Goal: Task Accomplishment & Management: Complete application form

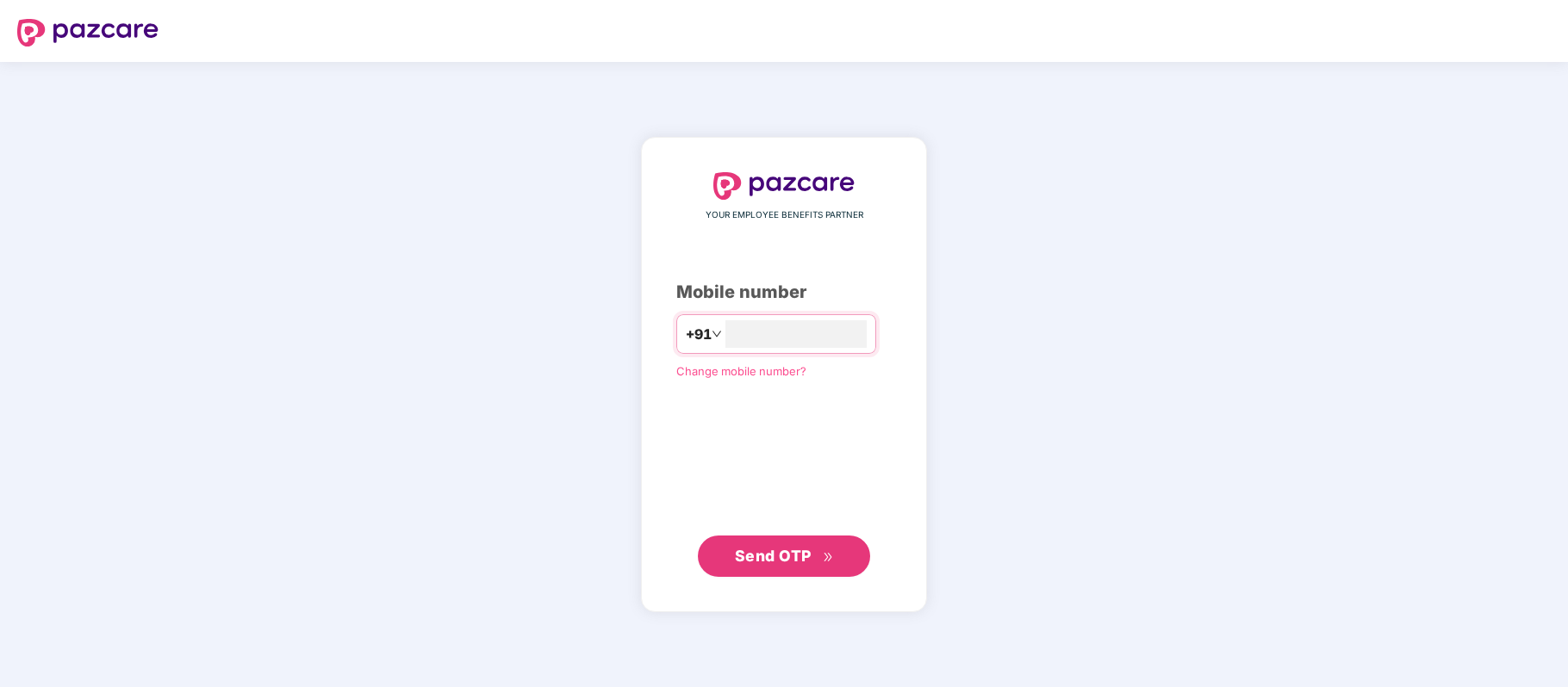
type input "**********"
click at [791, 559] on span "Send OTP" at bounding box center [773, 555] width 76 height 18
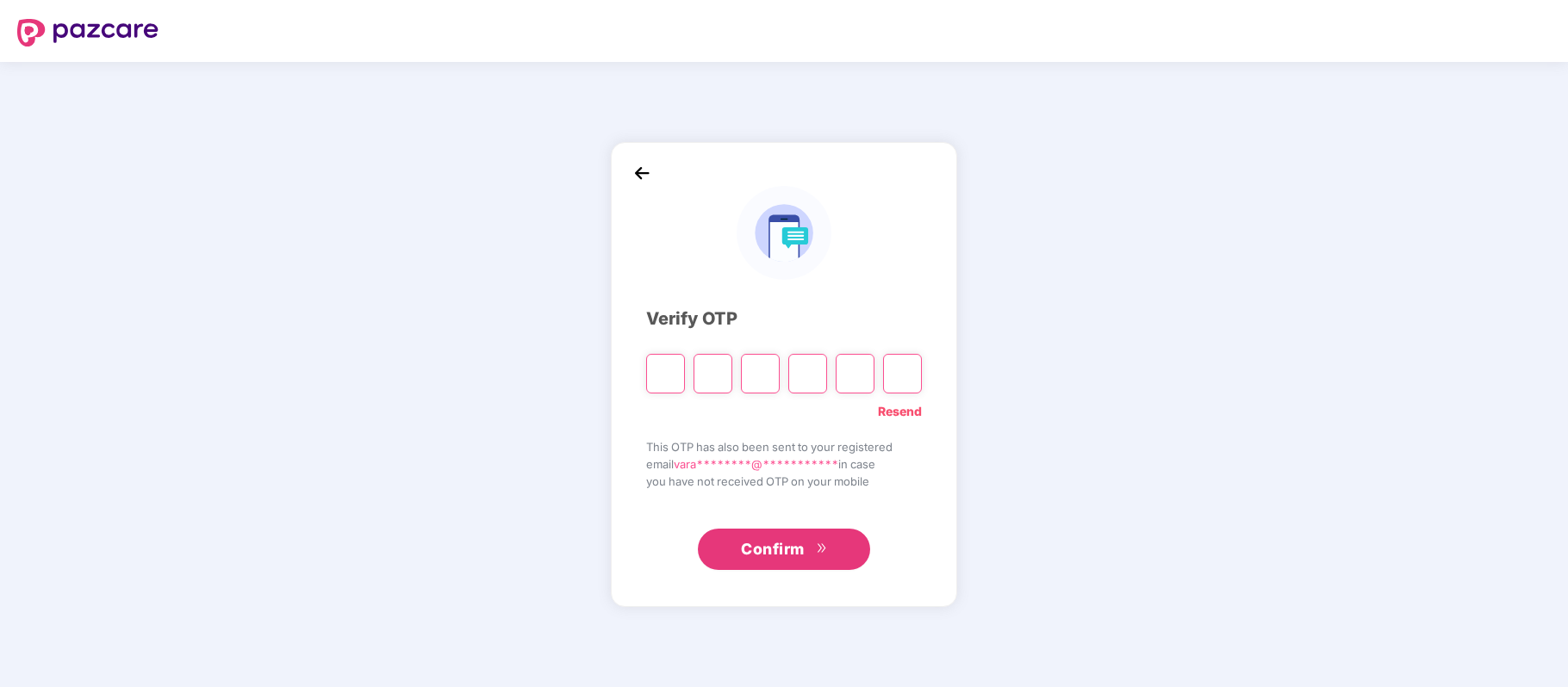
type input "*"
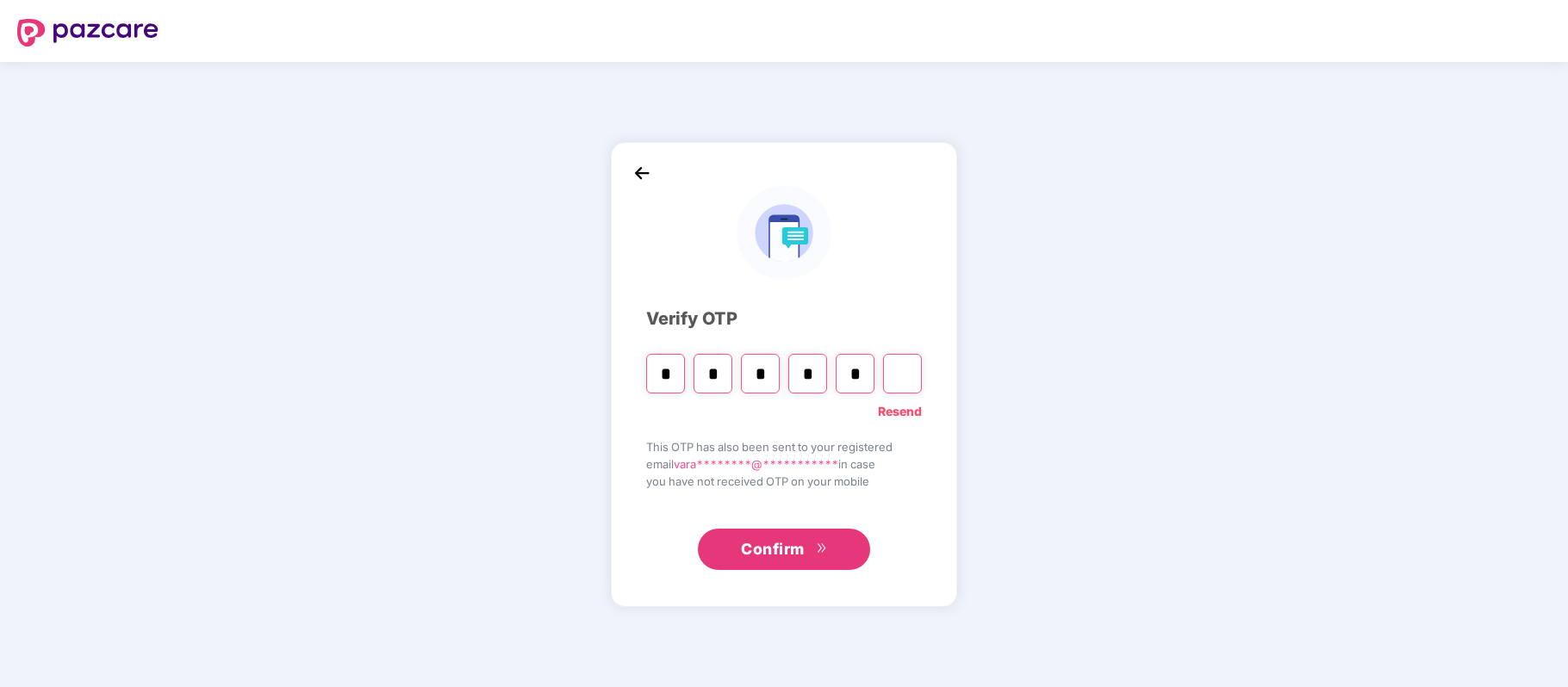
type input "*"
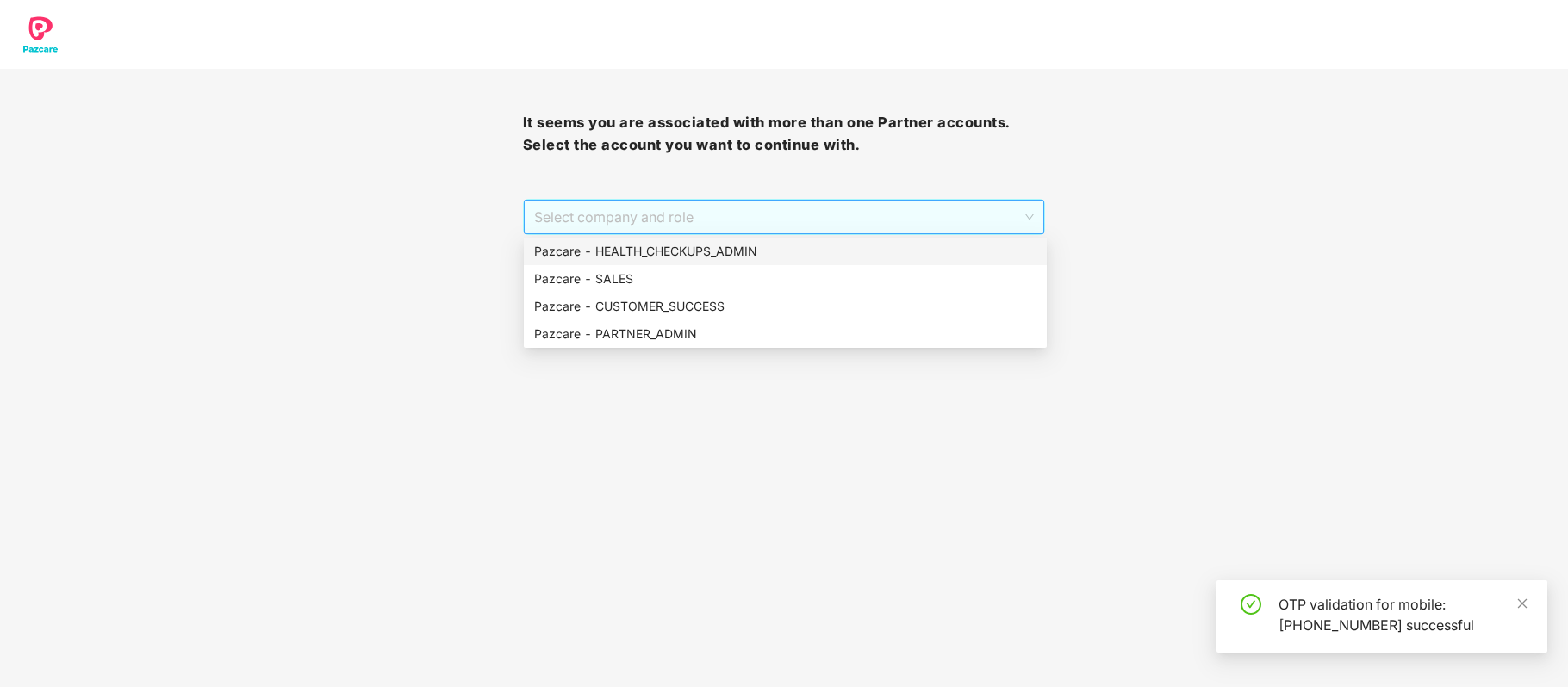
click at [826, 208] on span "Select company and role" at bounding box center [784, 217] width 501 height 32
click at [769, 341] on div "Pazcare - PARTNER_ADMIN" at bounding box center [785, 334] width 503 height 19
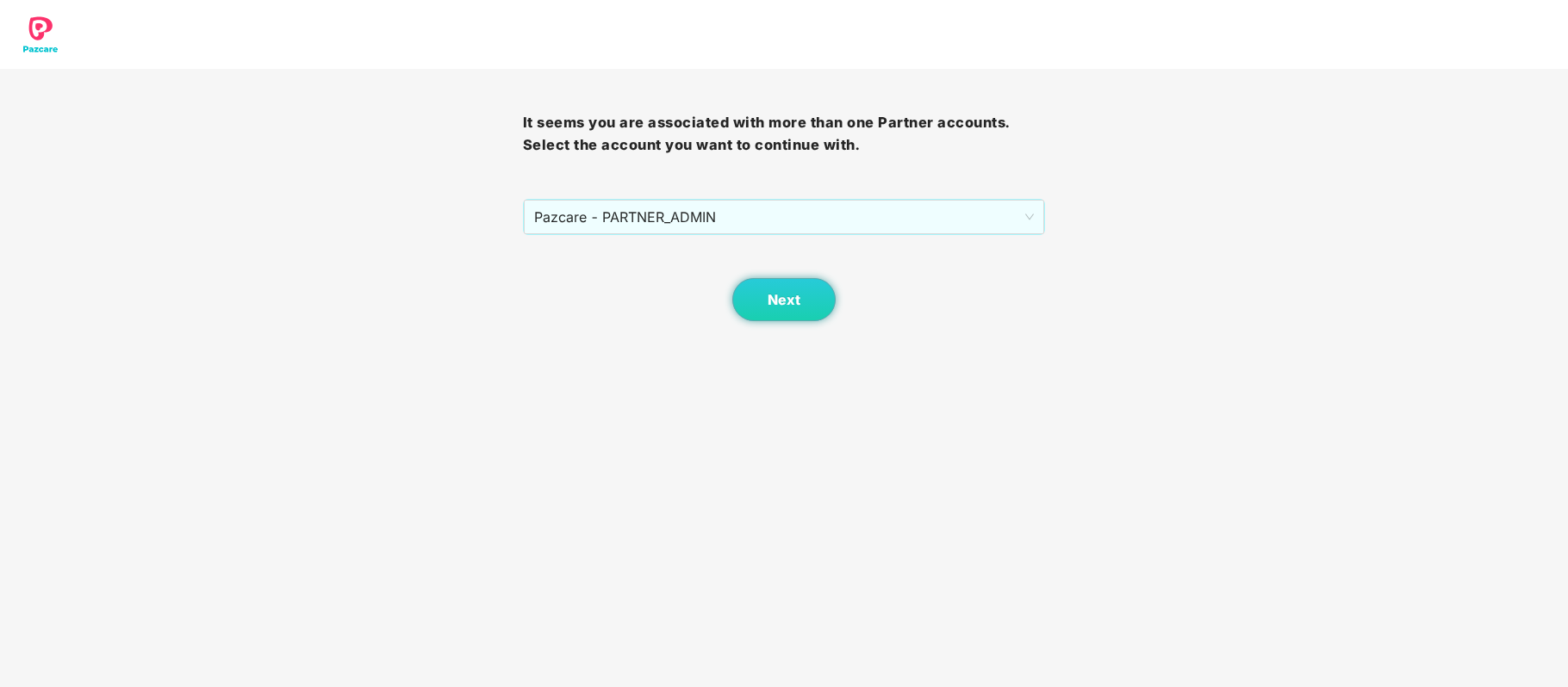
click at [830, 252] on div "Next" at bounding box center [784, 278] width 523 height 86
click at [803, 291] on button "Next" at bounding box center [784, 299] width 103 height 43
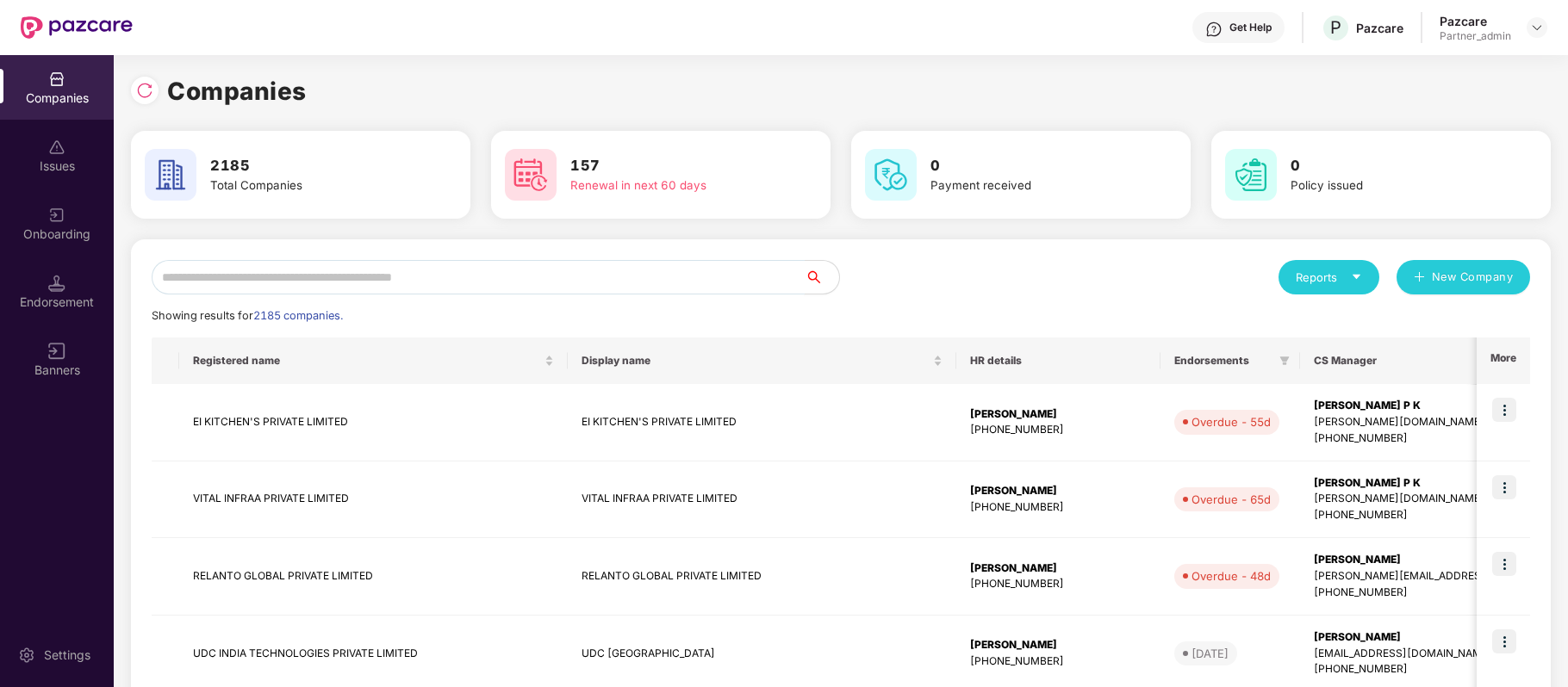
click at [720, 283] on input "text" at bounding box center [478, 277] width 653 height 34
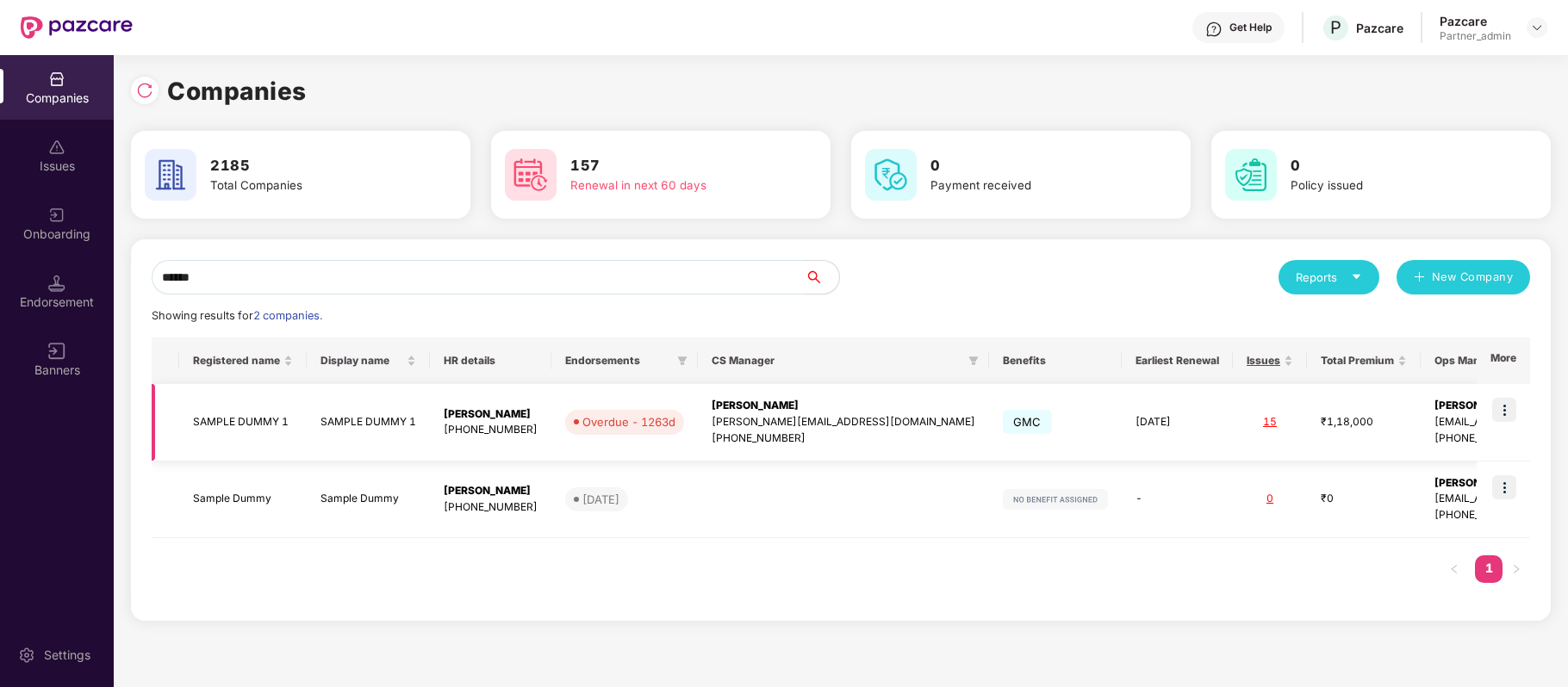
type input "******"
click at [1444, 410] on div "Manish Shankar" at bounding box center [1523, 405] width 179 height 16
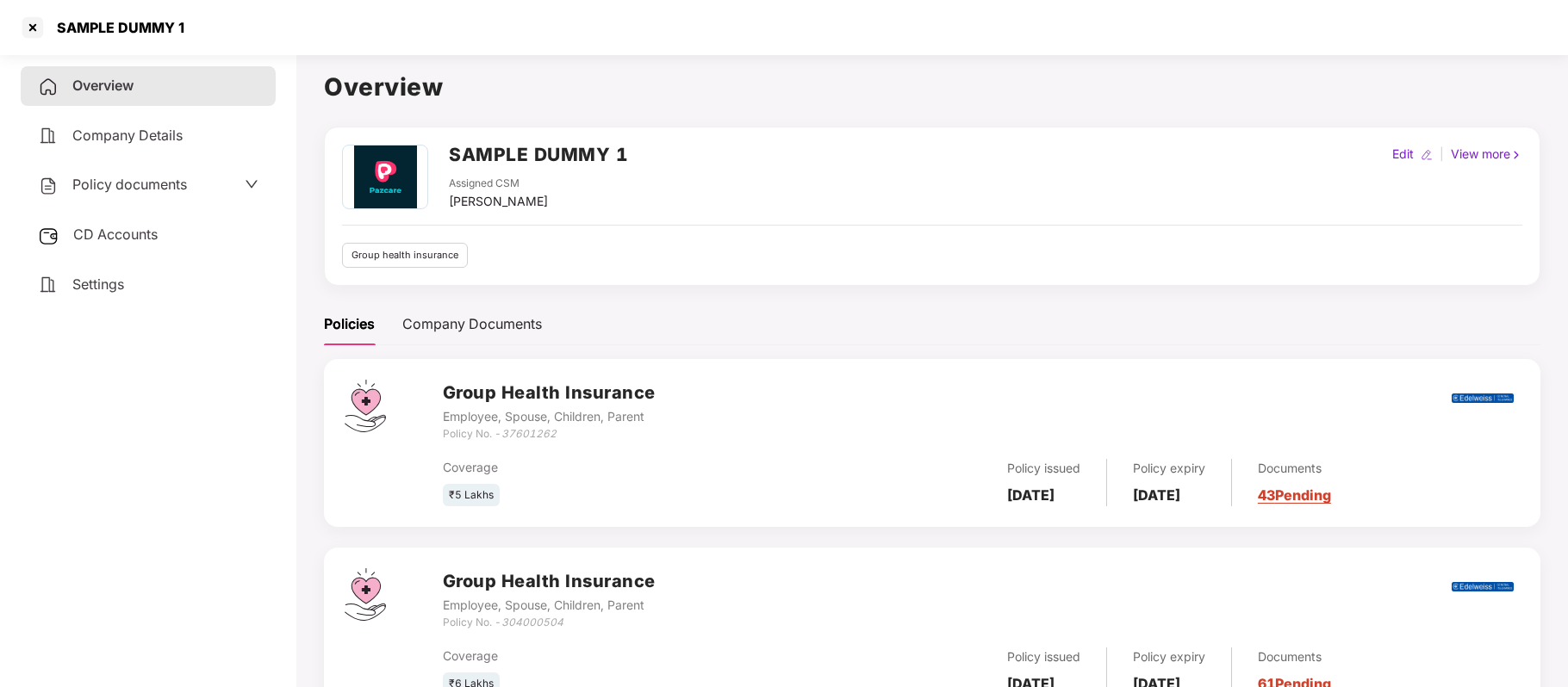
click at [1403, 155] on div "Edit" at bounding box center [1403, 154] width 29 height 19
select select "****"
select select "**********"
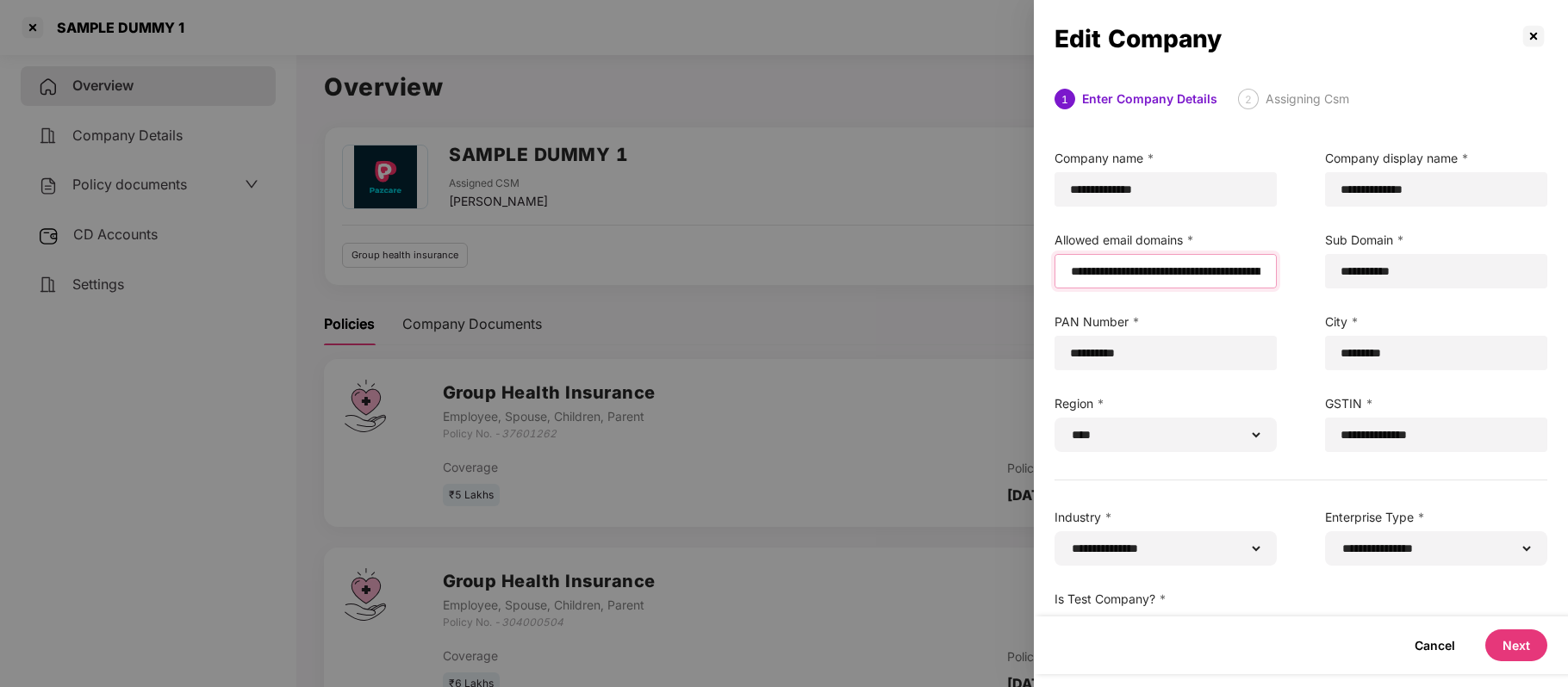
click at [1069, 270] on input "email" at bounding box center [1166, 271] width 193 height 18
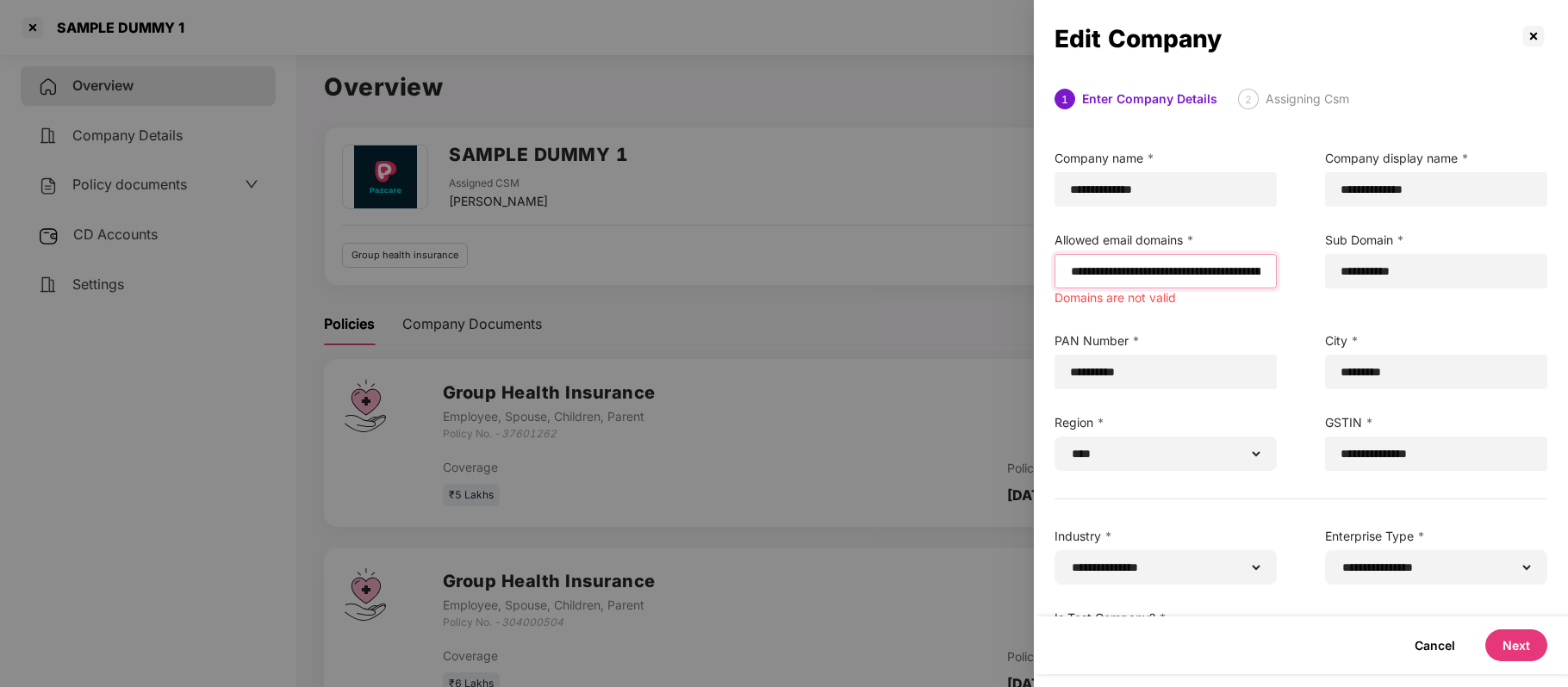
paste input "**********"
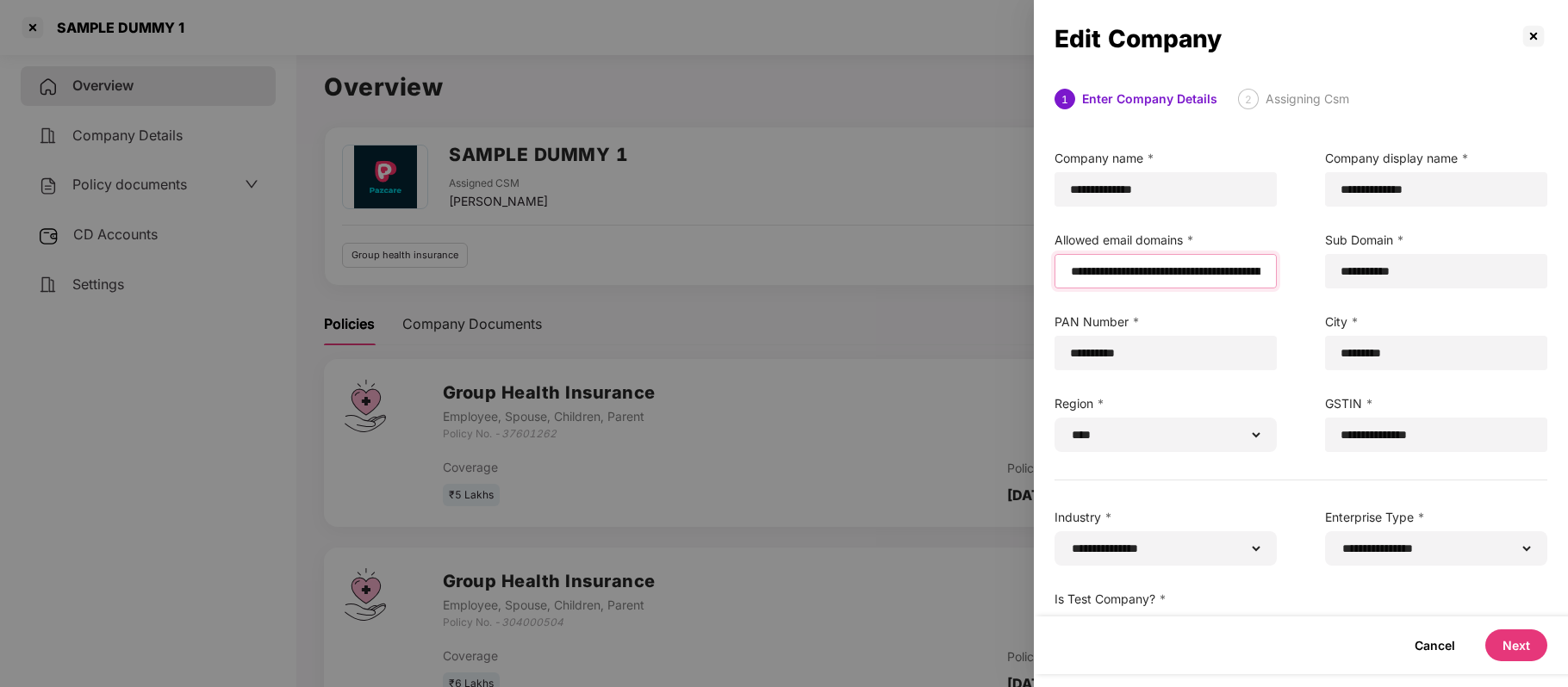
type input "**********"
click at [1498, 631] on button "Next" at bounding box center [1515, 645] width 62 height 32
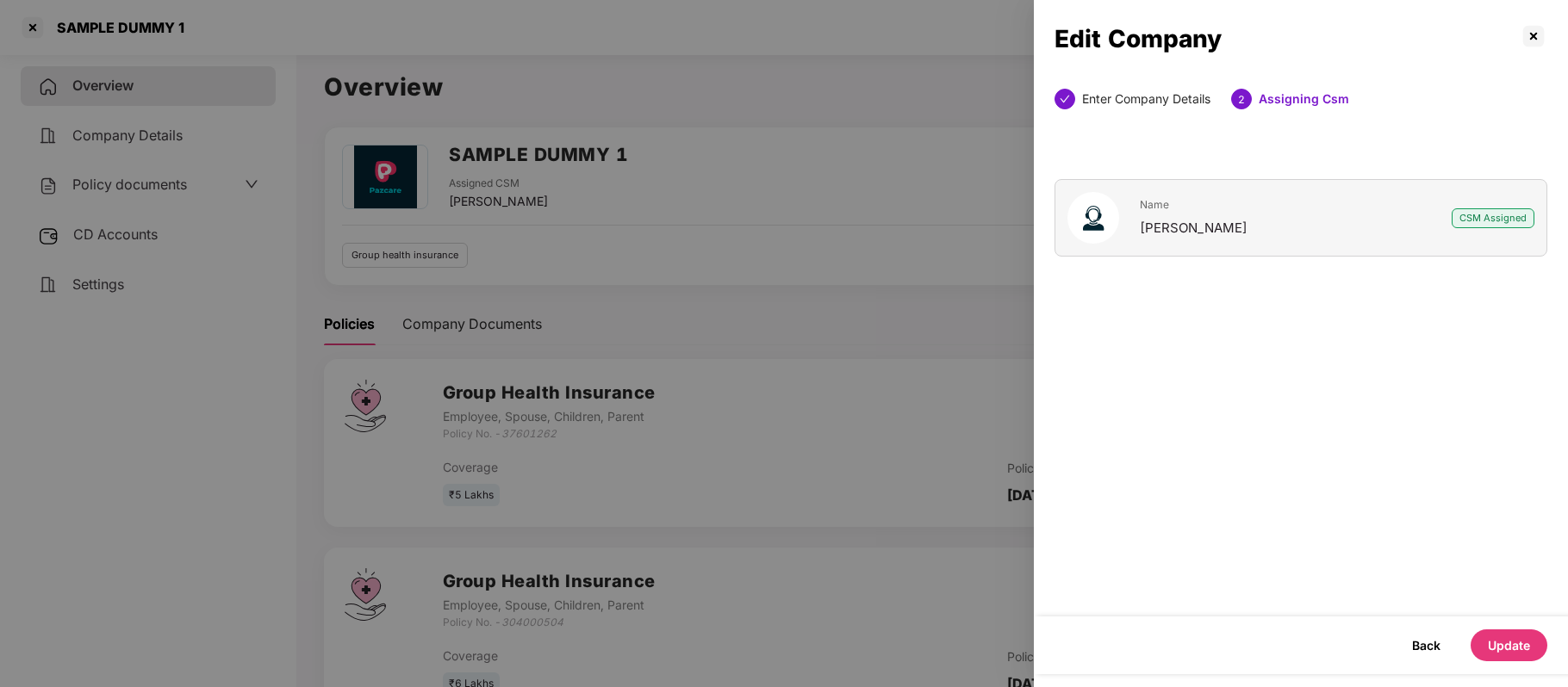
click at [1498, 631] on button "Update" at bounding box center [1509, 645] width 76 height 32
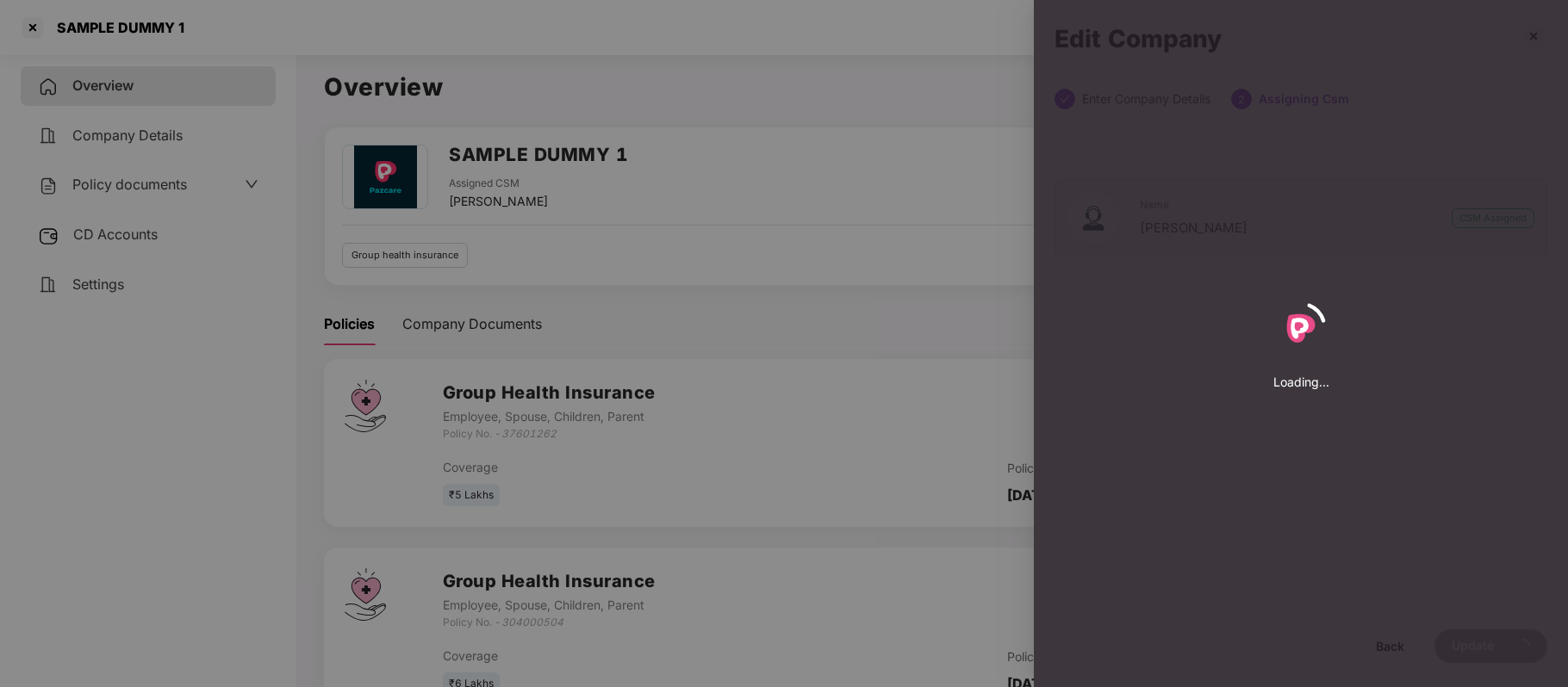
select select "****"
select select "**********"
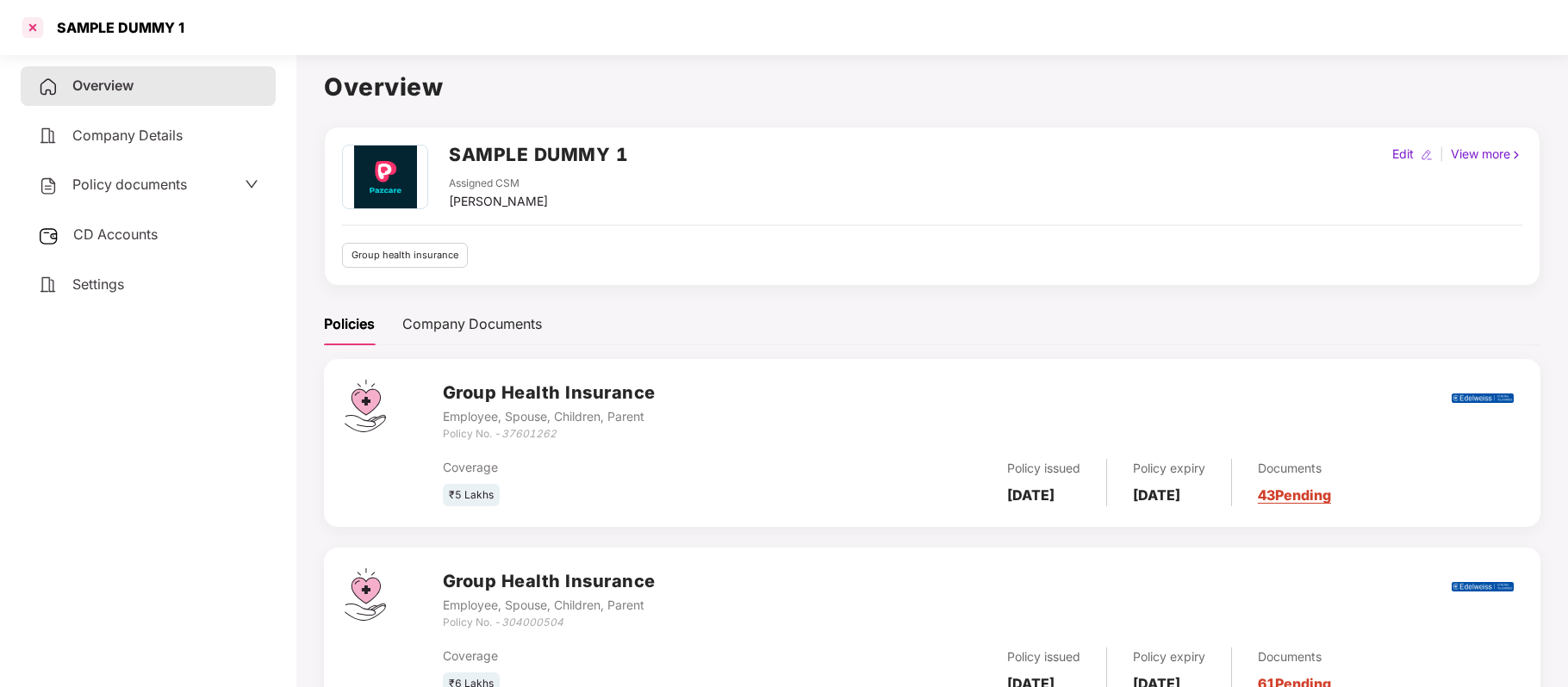
click at [34, 32] on div at bounding box center [32, 27] width 28 height 28
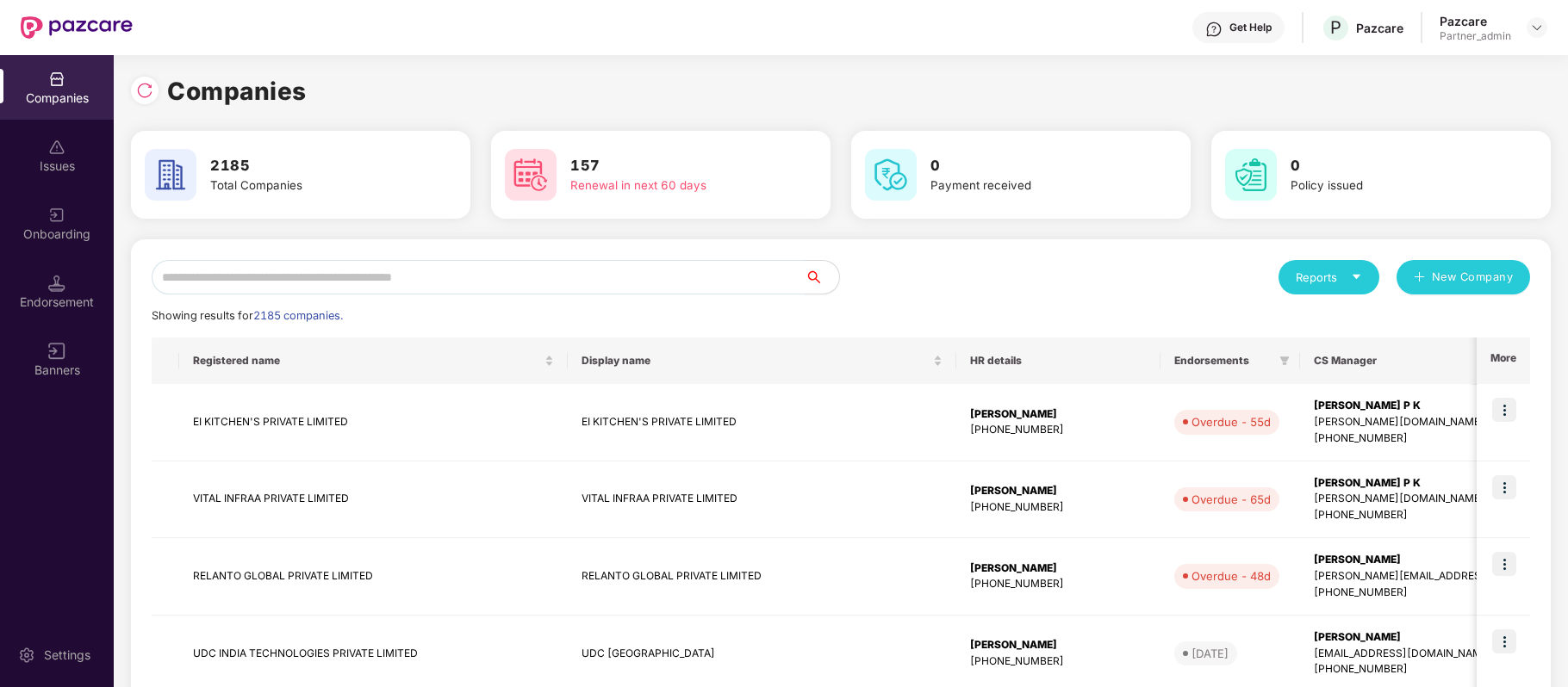
click at [324, 273] on input "text" at bounding box center [478, 277] width 653 height 34
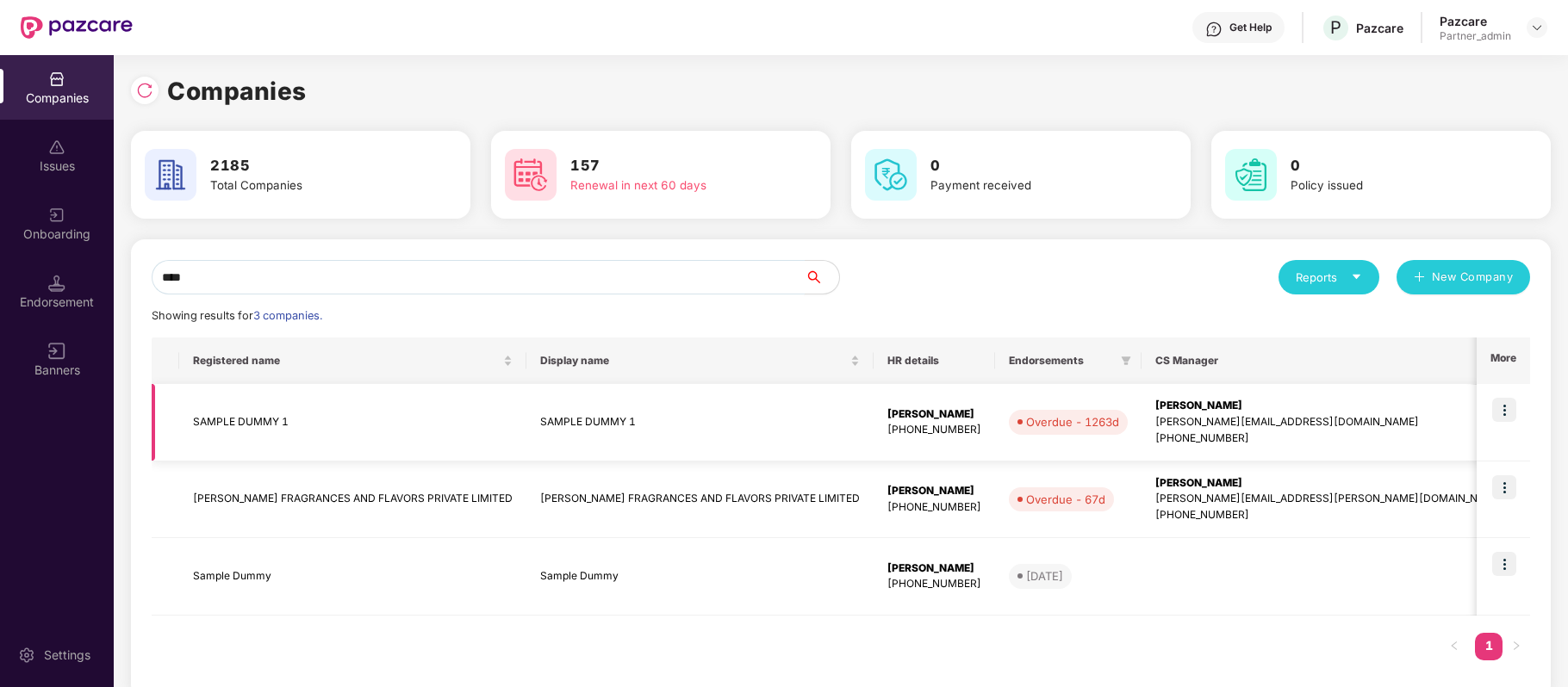
type input "****"
click at [1507, 397] on img at bounding box center [1503, 409] width 24 height 24
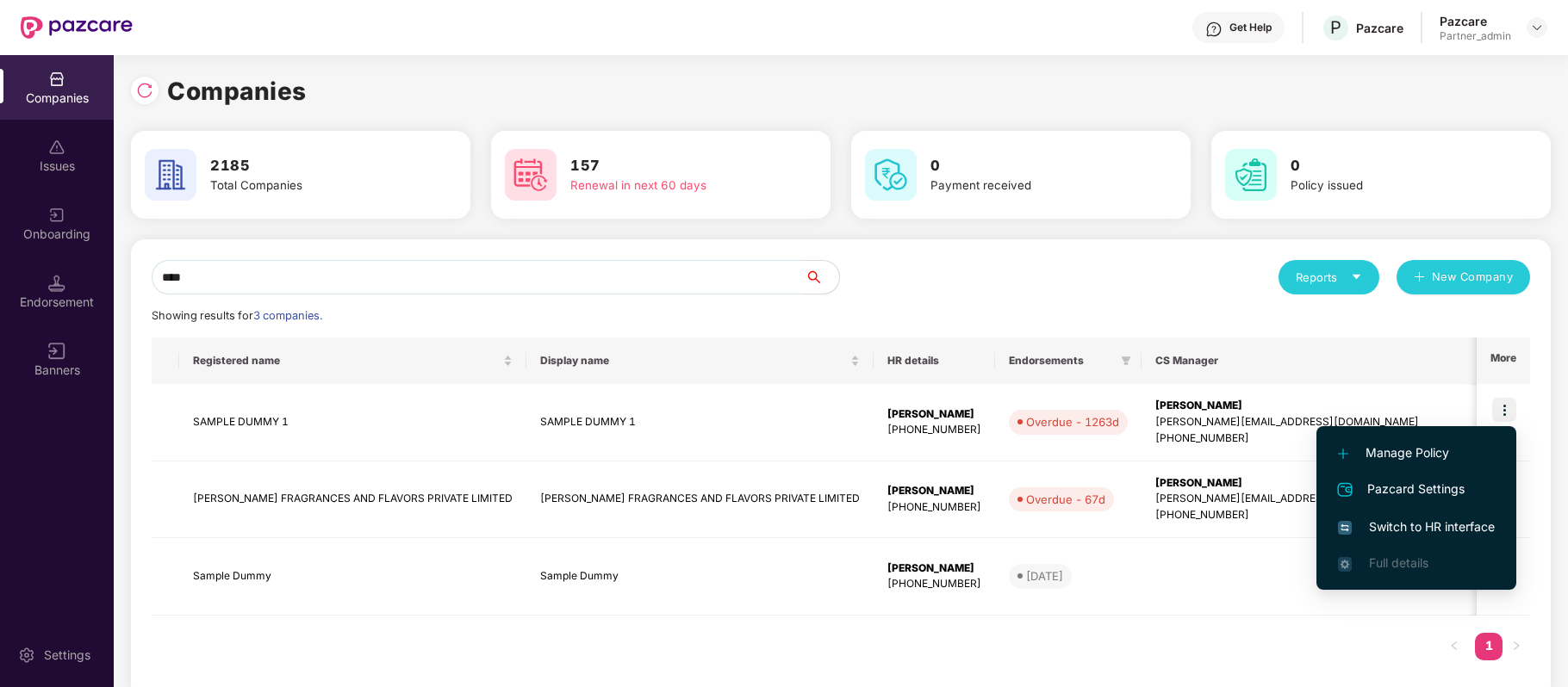
click at [1399, 521] on span "Switch to HR interface" at bounding box center [1416, 527] width 157 height 19
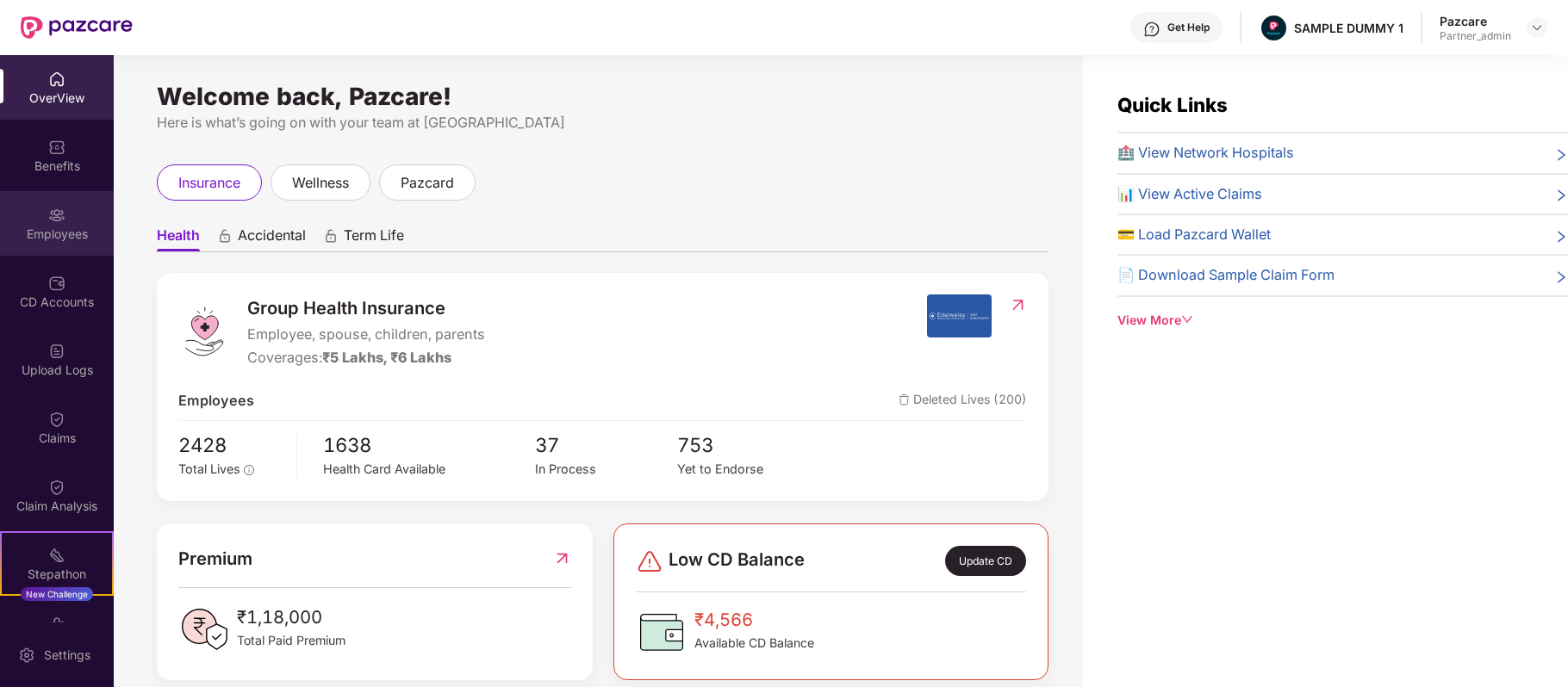
click at [83, 212] on div "Employees" at bounding box center [56, 224] width 114 height 65
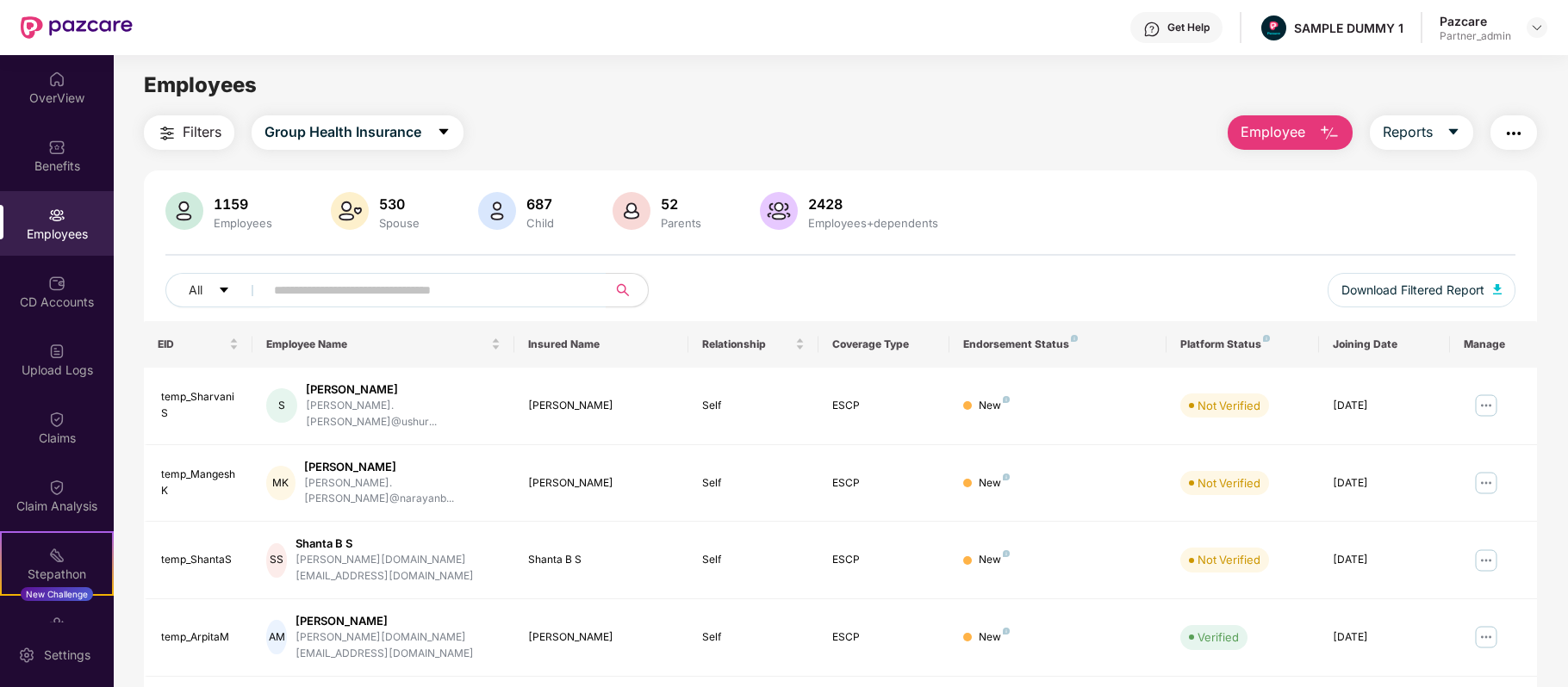
click at [1279, 121] on span "Employee" at bounding box center [1273, 132] width 65 height 22
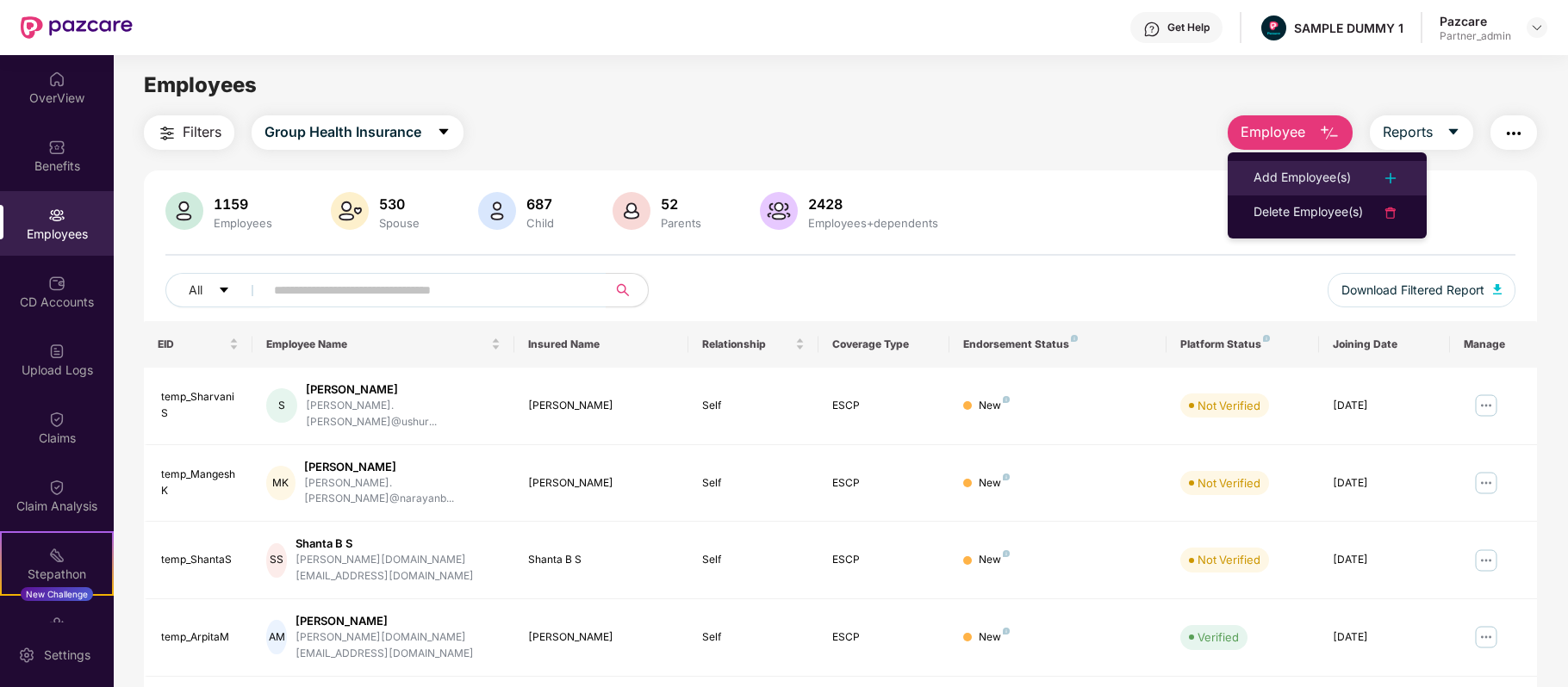
click at [1292, 166] on li "Add Employee(s)" at bounding box center [1327, 179] width 199 height 34
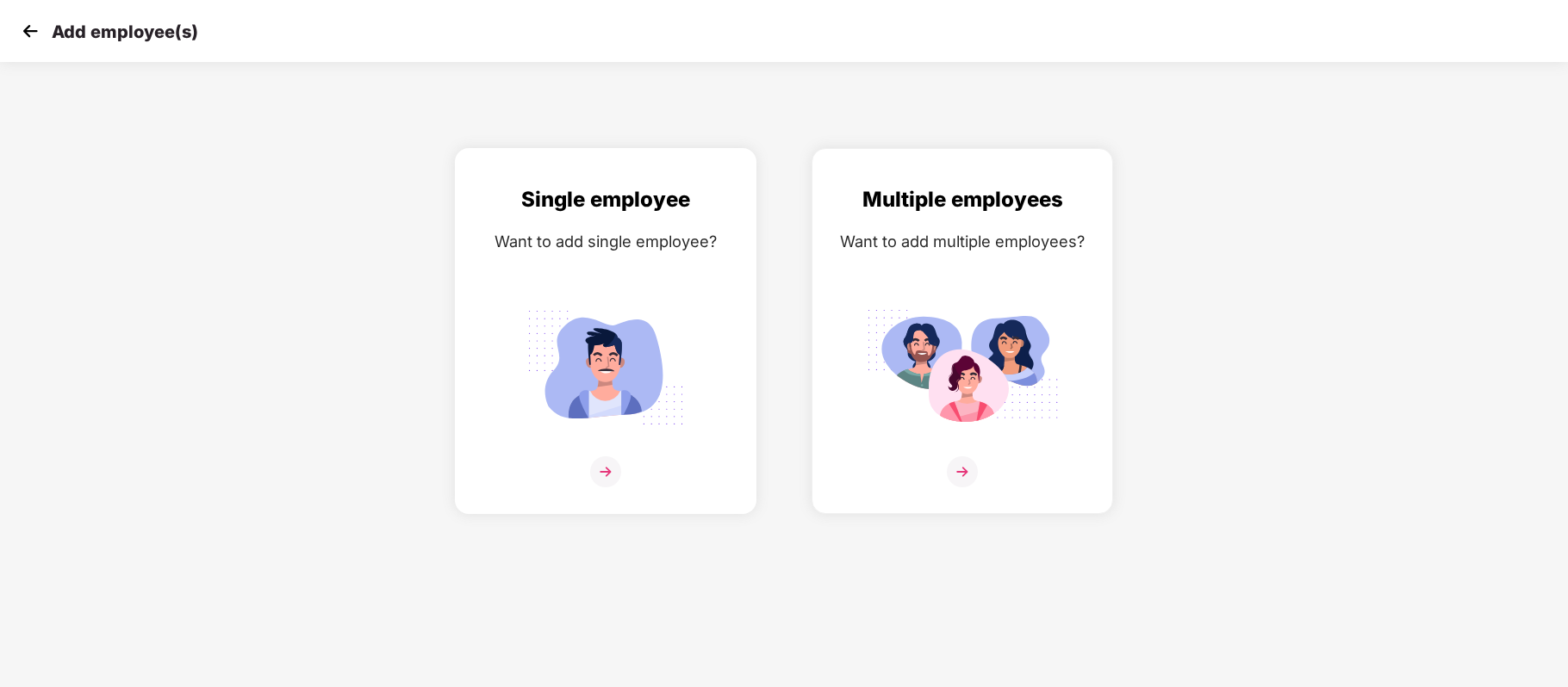
click at [605, 366] on img at bounding box center [606, 368] width 193 height 135
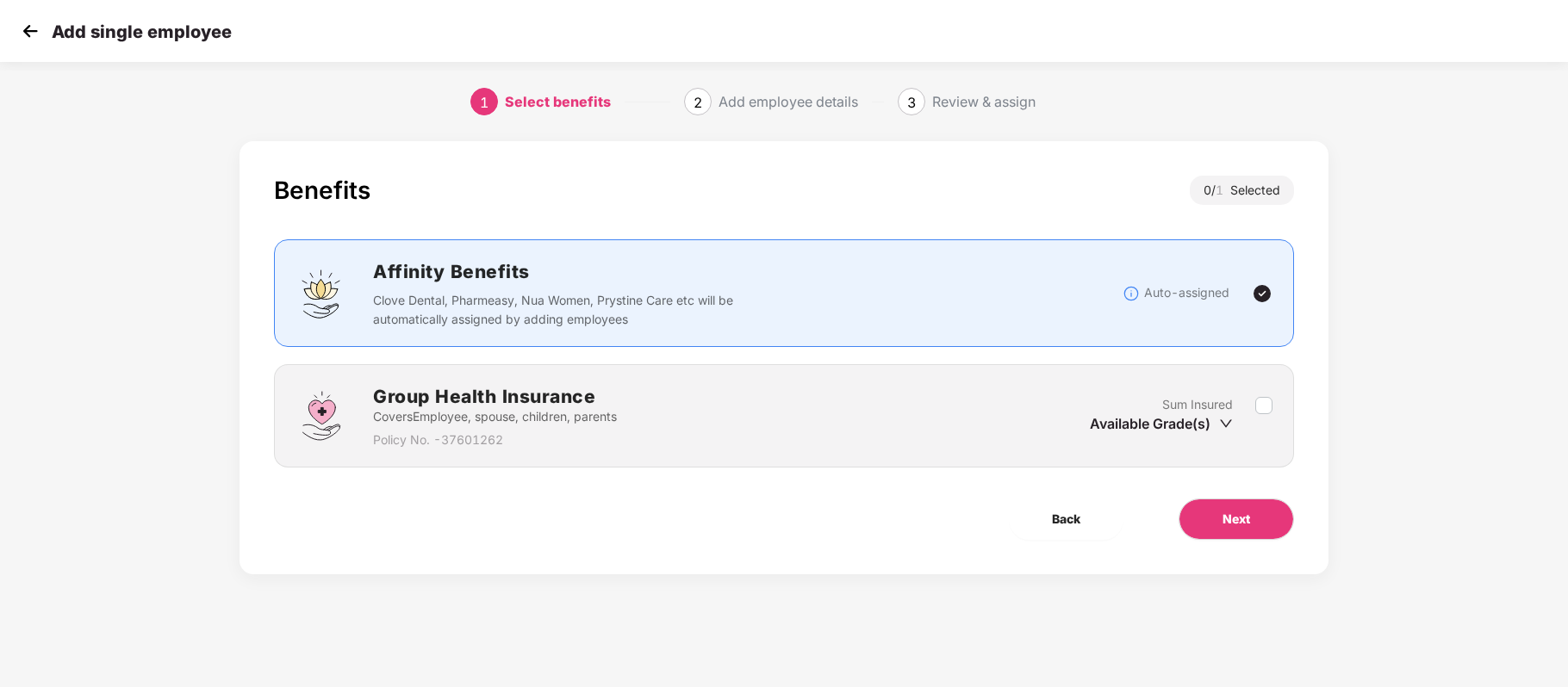
click at [1252, 400] on div "Sum Insured Available Grade(s)" at bounding box center [1171, 417] width 165 height 42
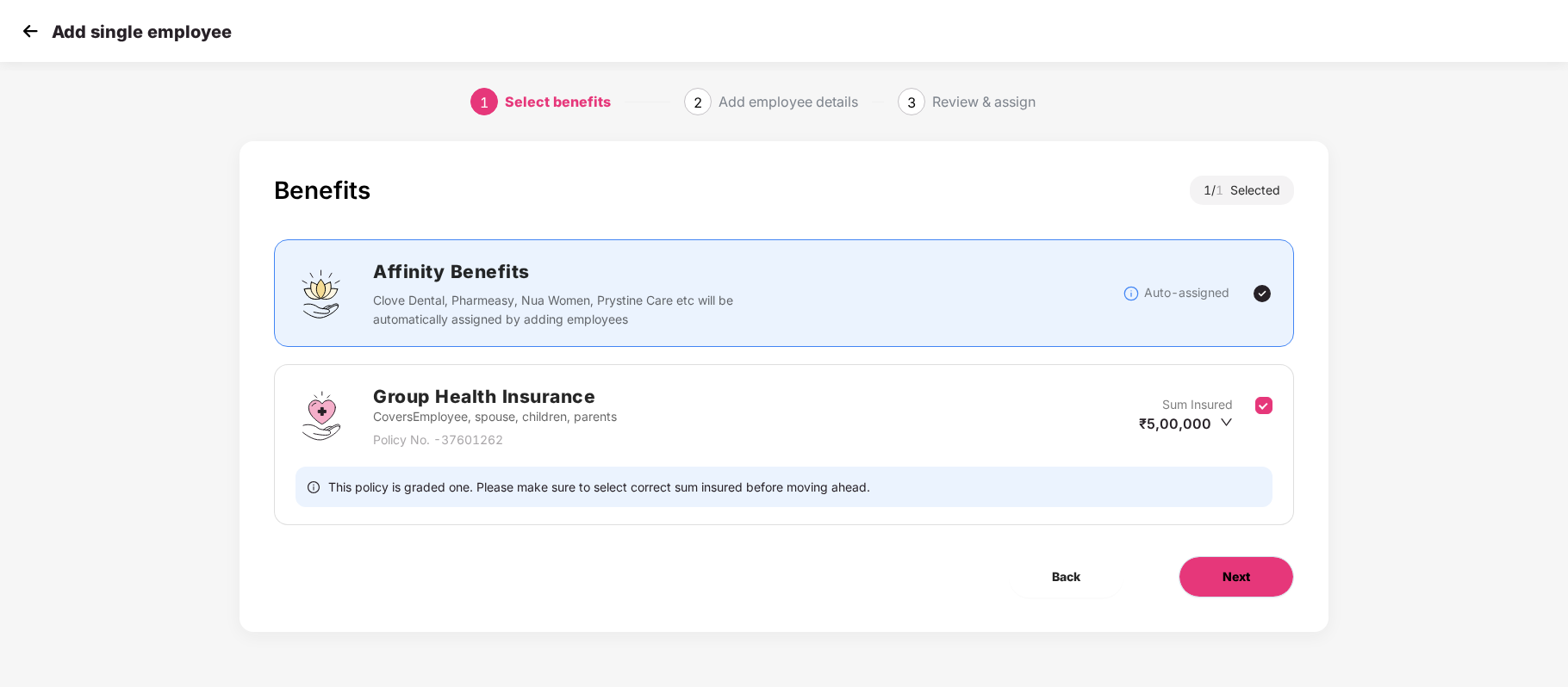
click at [1207, 572] on button "Next" at bounding box center [1235, 576] width 116 height 41
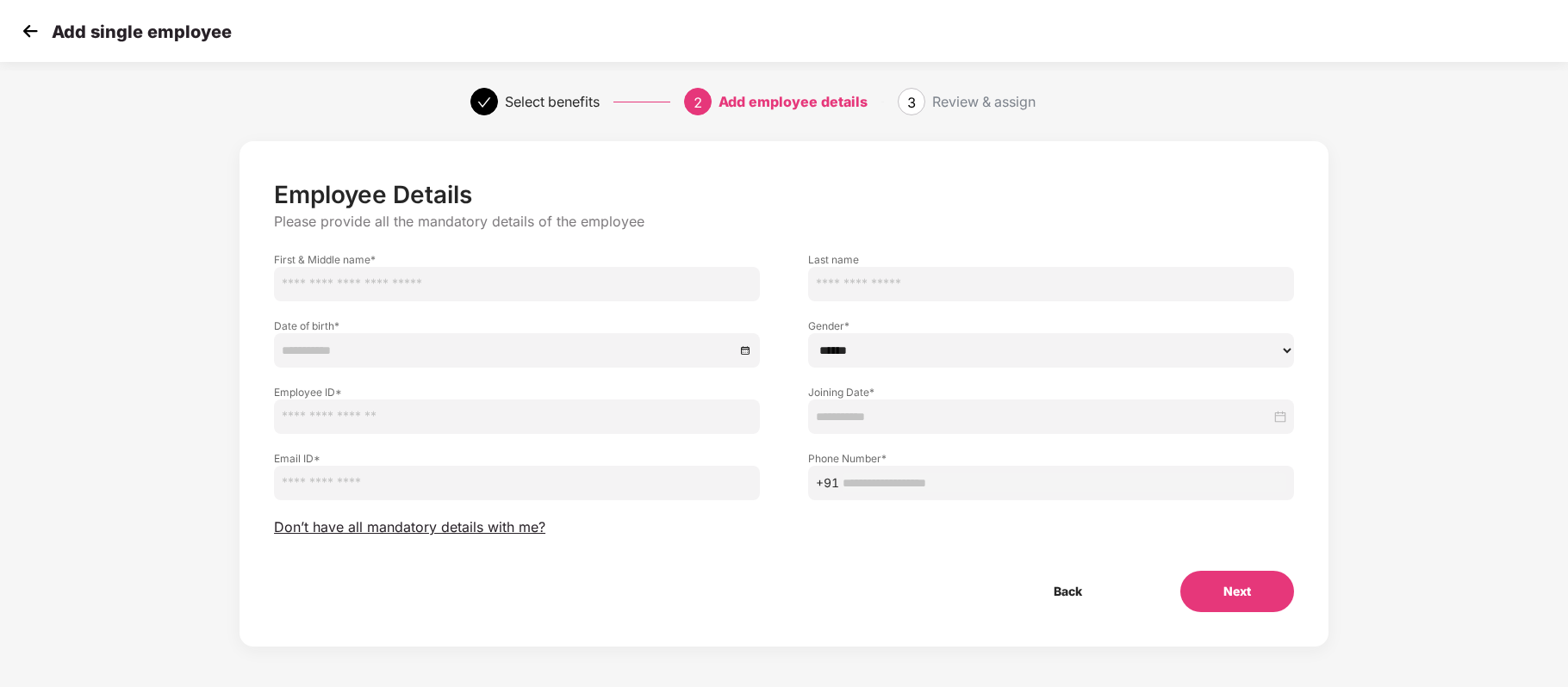
click at [22, 29] on img at bounding box center [30, 31] width 26 height 26
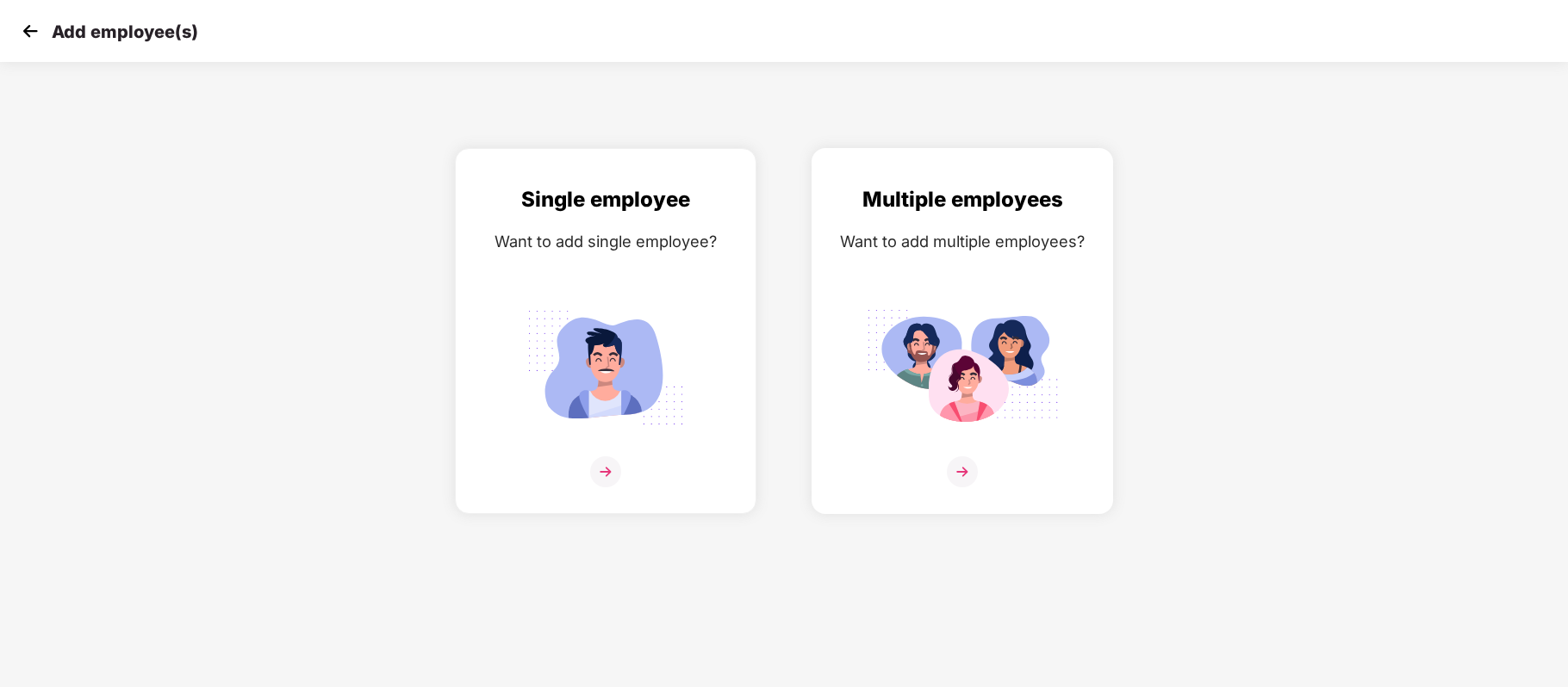
click at [963, 304] on img at bounding box center [962, 368] width 193 height 135
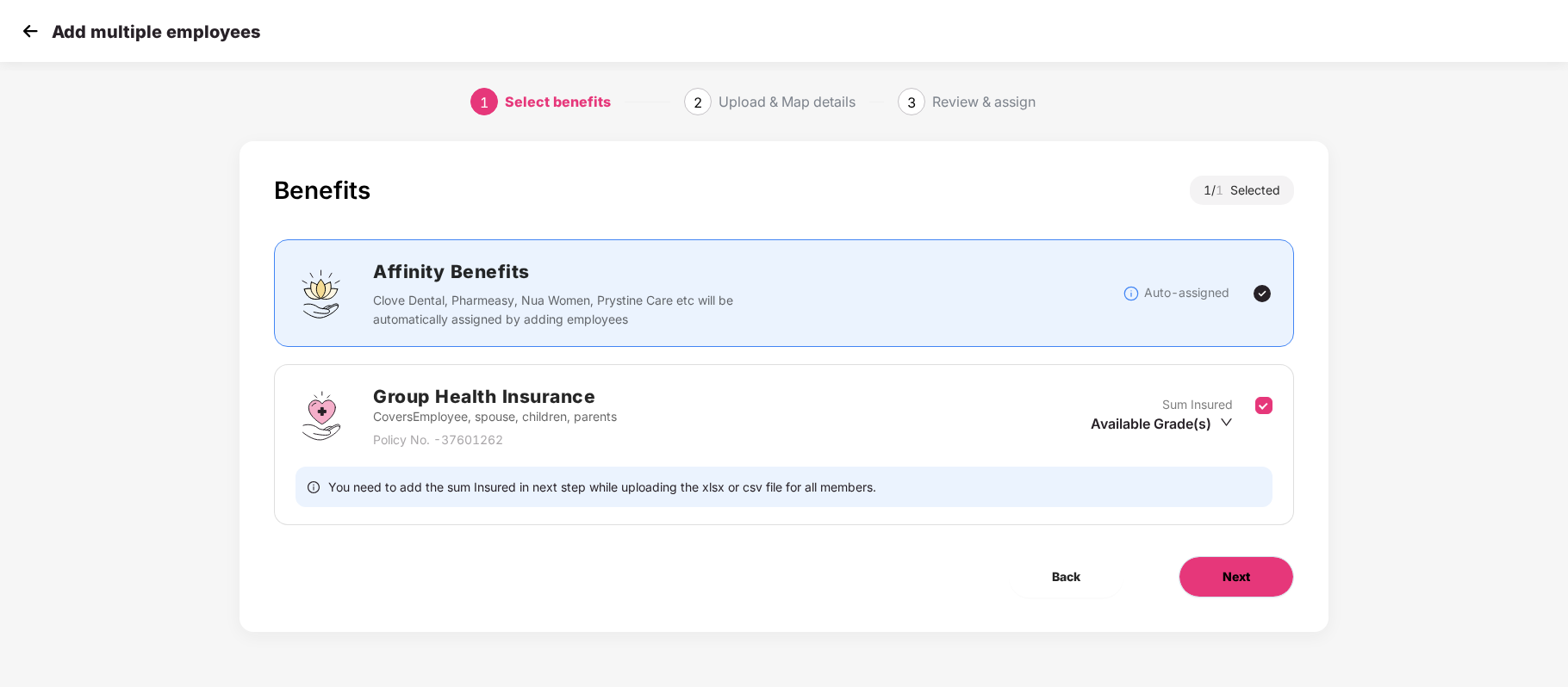
click at [1236, 566] on button "Next" at bounding box center [1235, 576] width 116 height 41
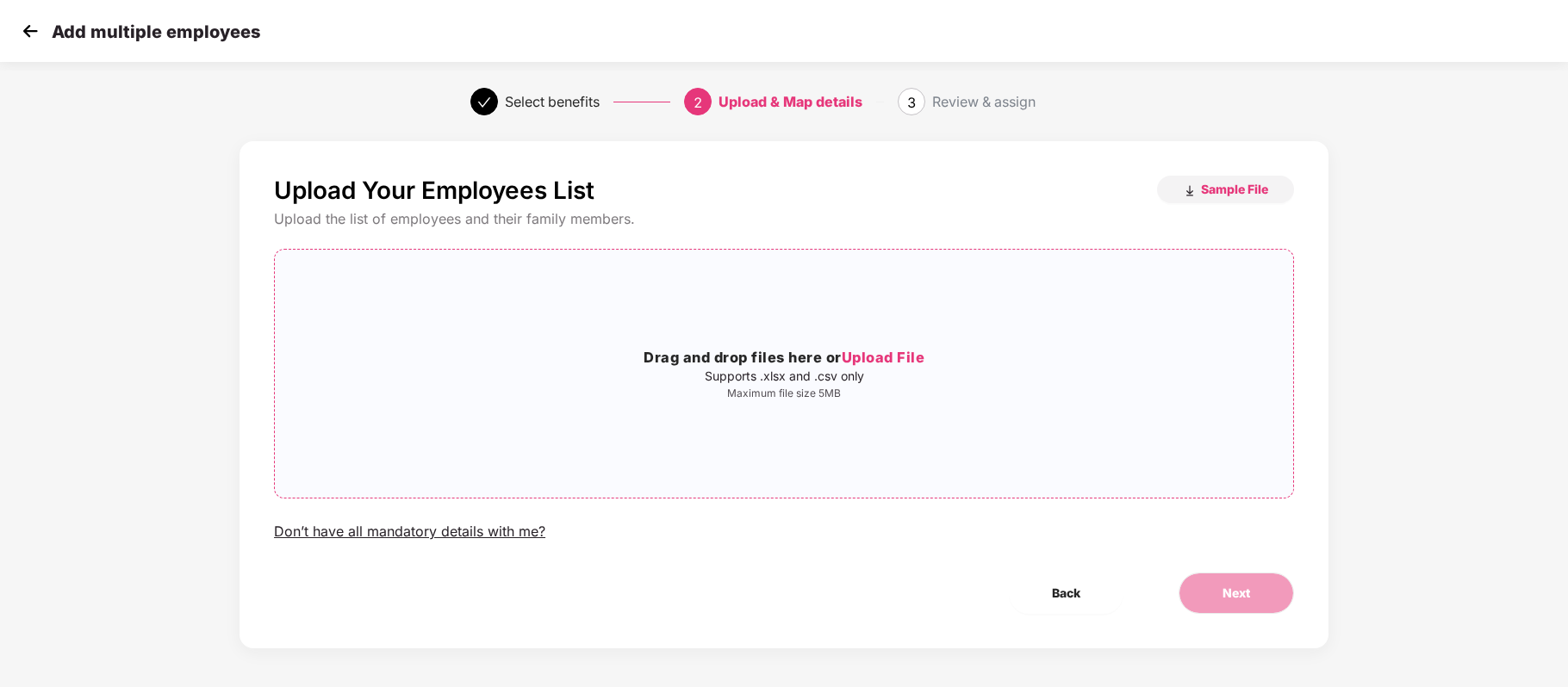
click at [910, 387] on p "Maximum file size 5MB" at bounding box center [784, 394] width 1018 height 13
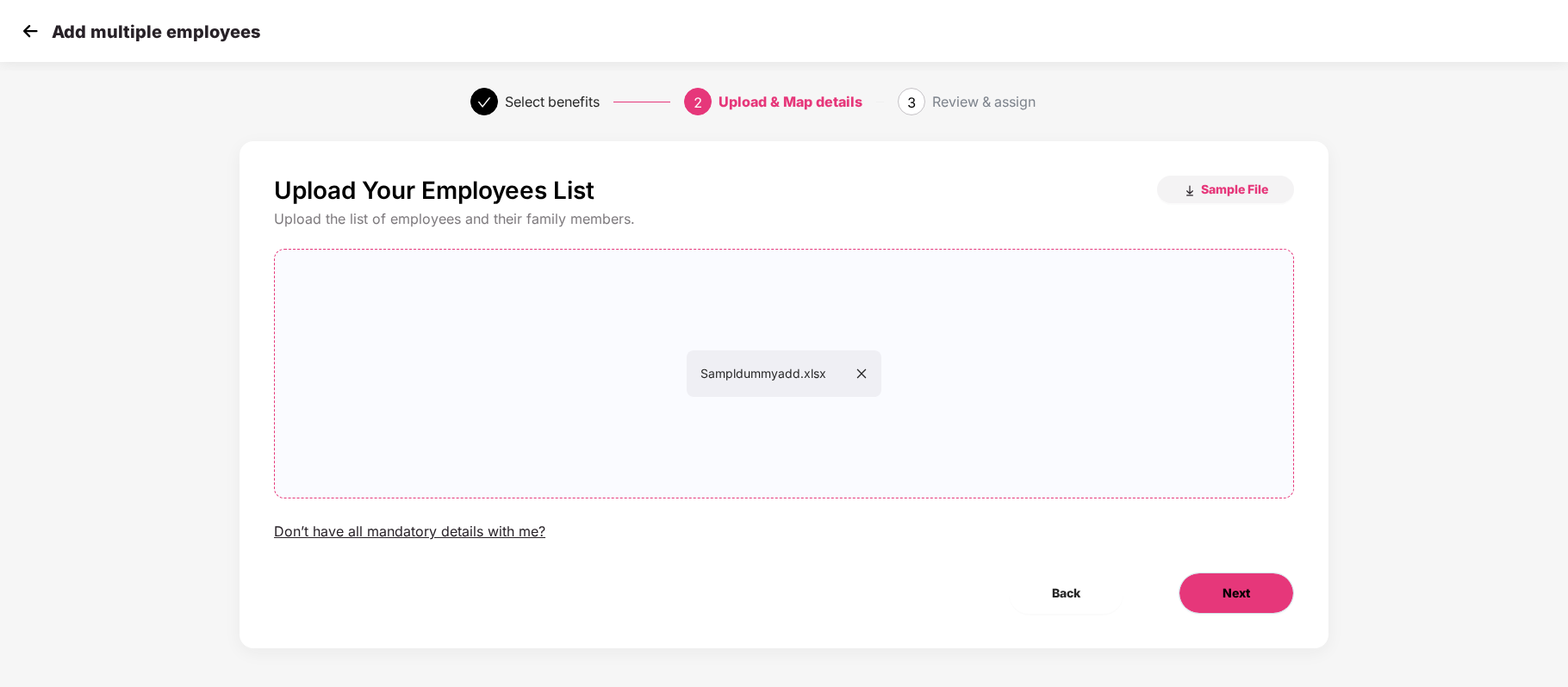
click at [1252, 580] on button "Next" at bounding box center [1235, 592] width 116 height 41
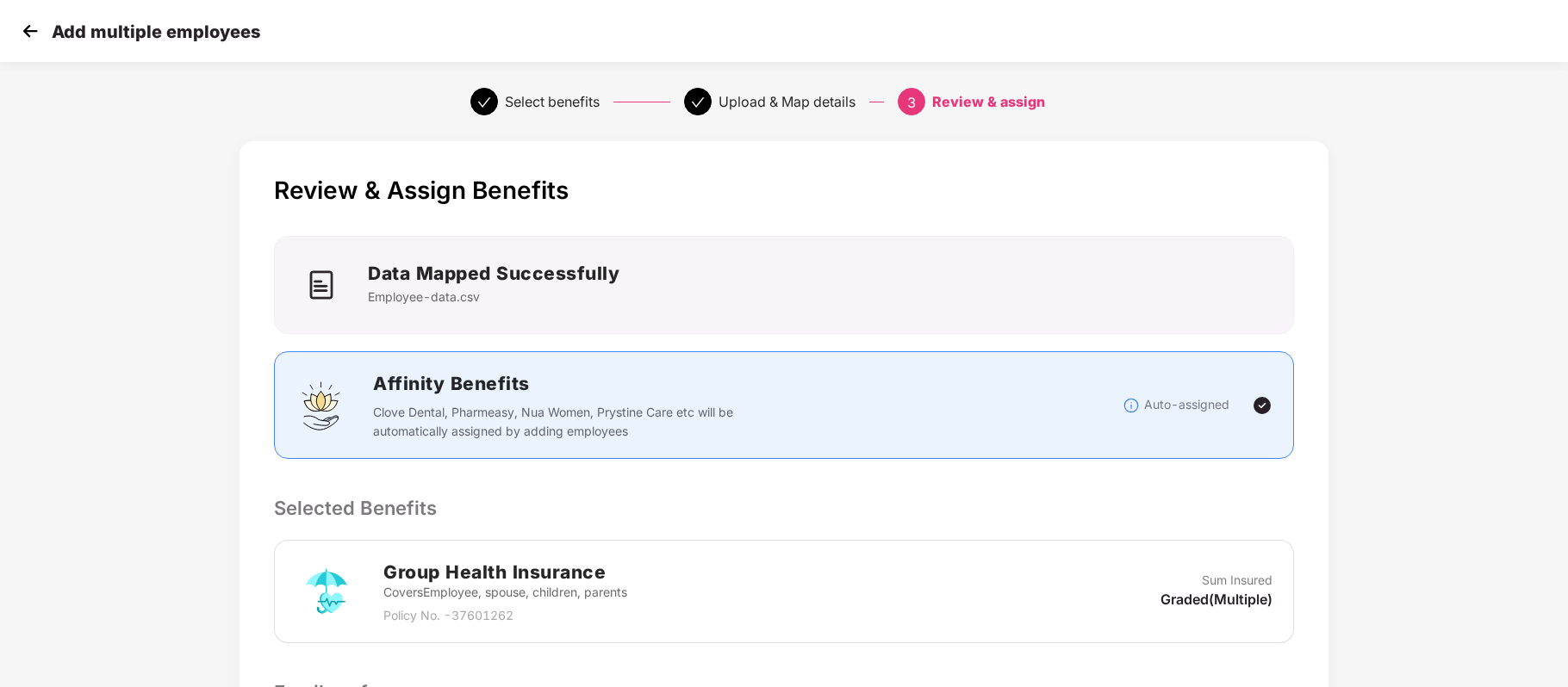
scroll to position [274, 0]
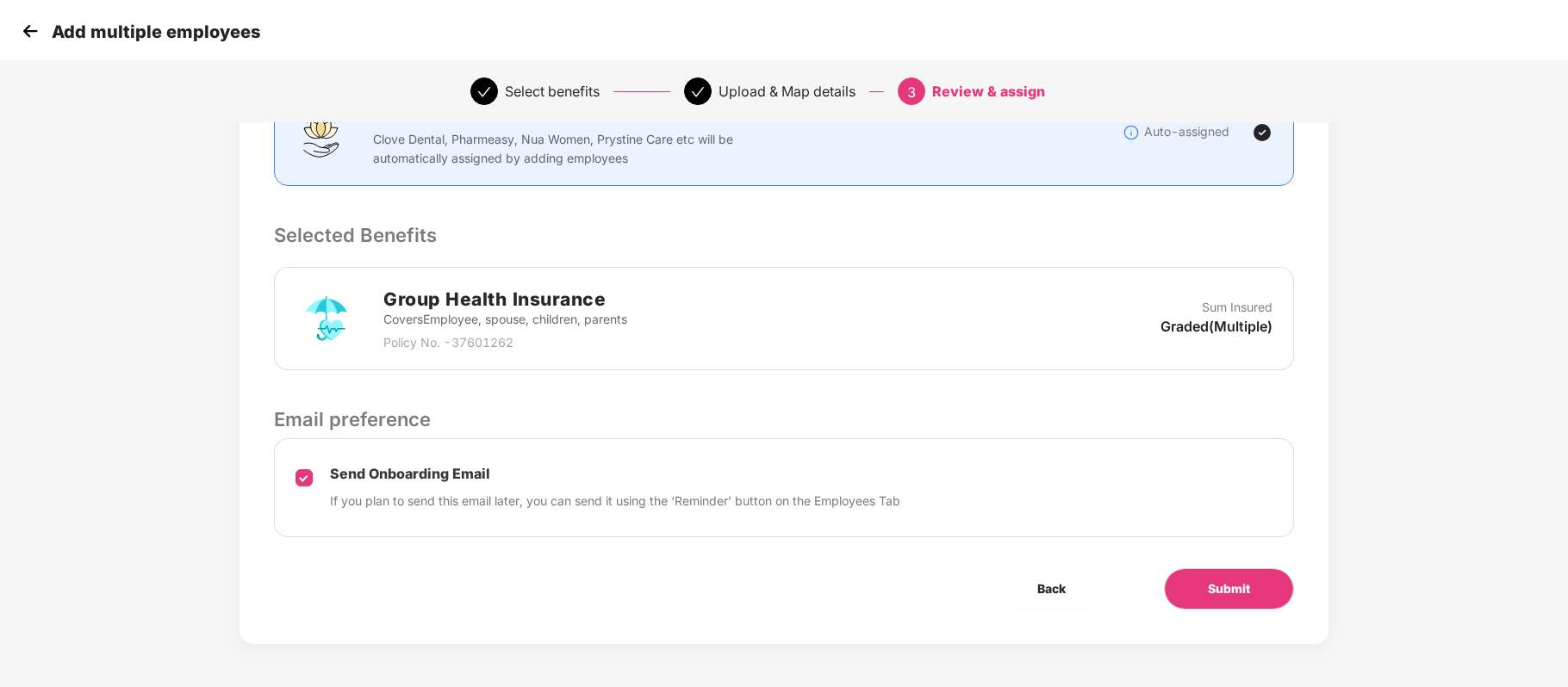
click at [293, 470] on div "Send Onboarding Email If you plan to send this email later, you can send it usi…" at bounding box center [784, 488] width 1020 height 99
click at [1227, 573] on button "Submit" at bounding box center [1229, 589] width 130 height 41
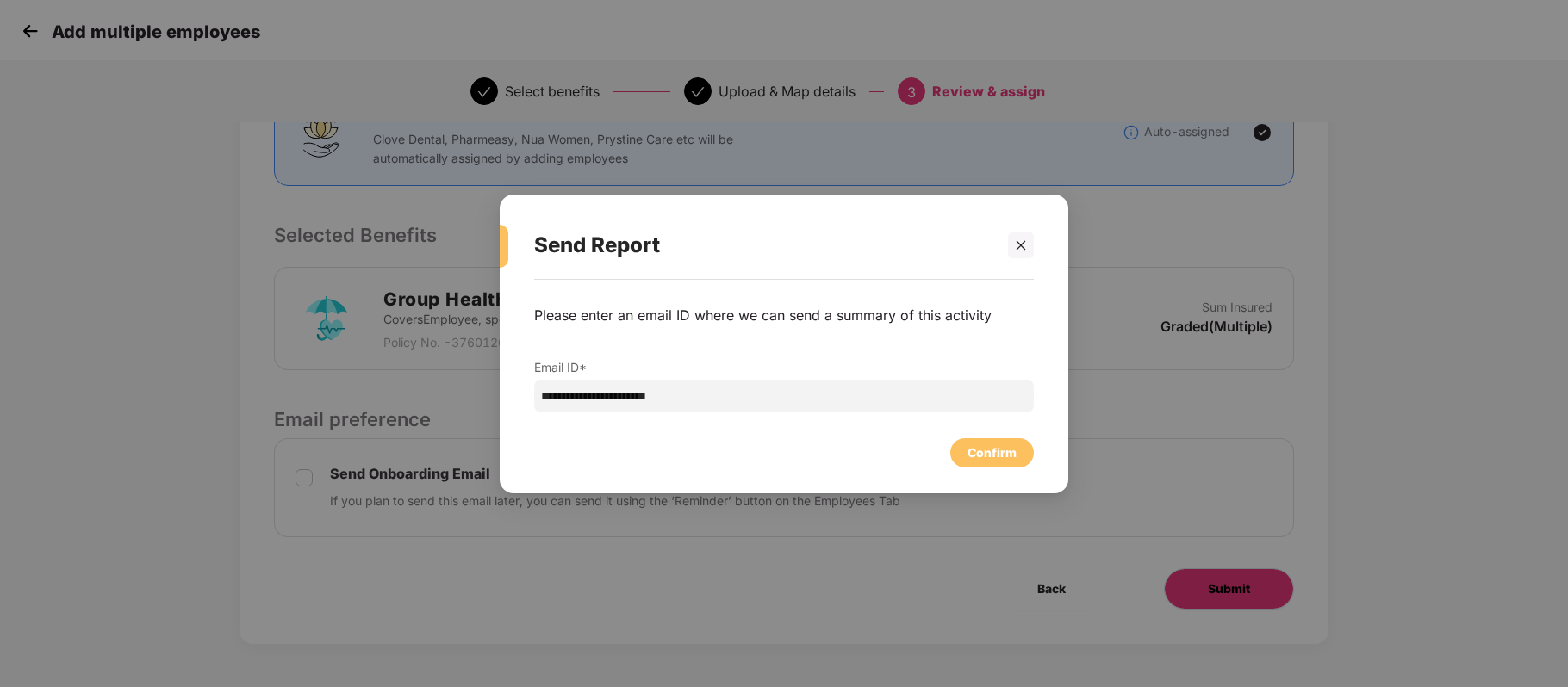
scroll to position [0, 0]
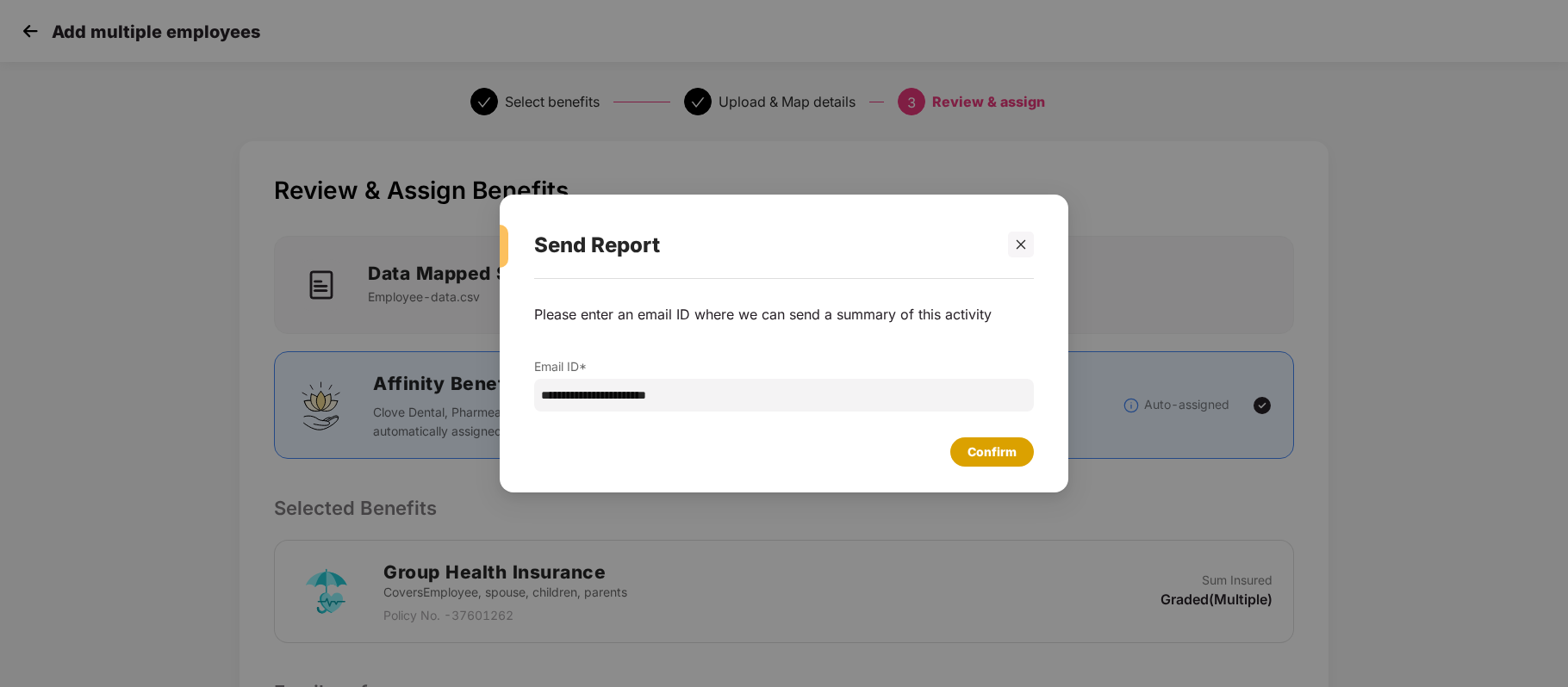
click at [1000, 455] on div "Confirm" at bounding box center [991, 452] width 49 height 19
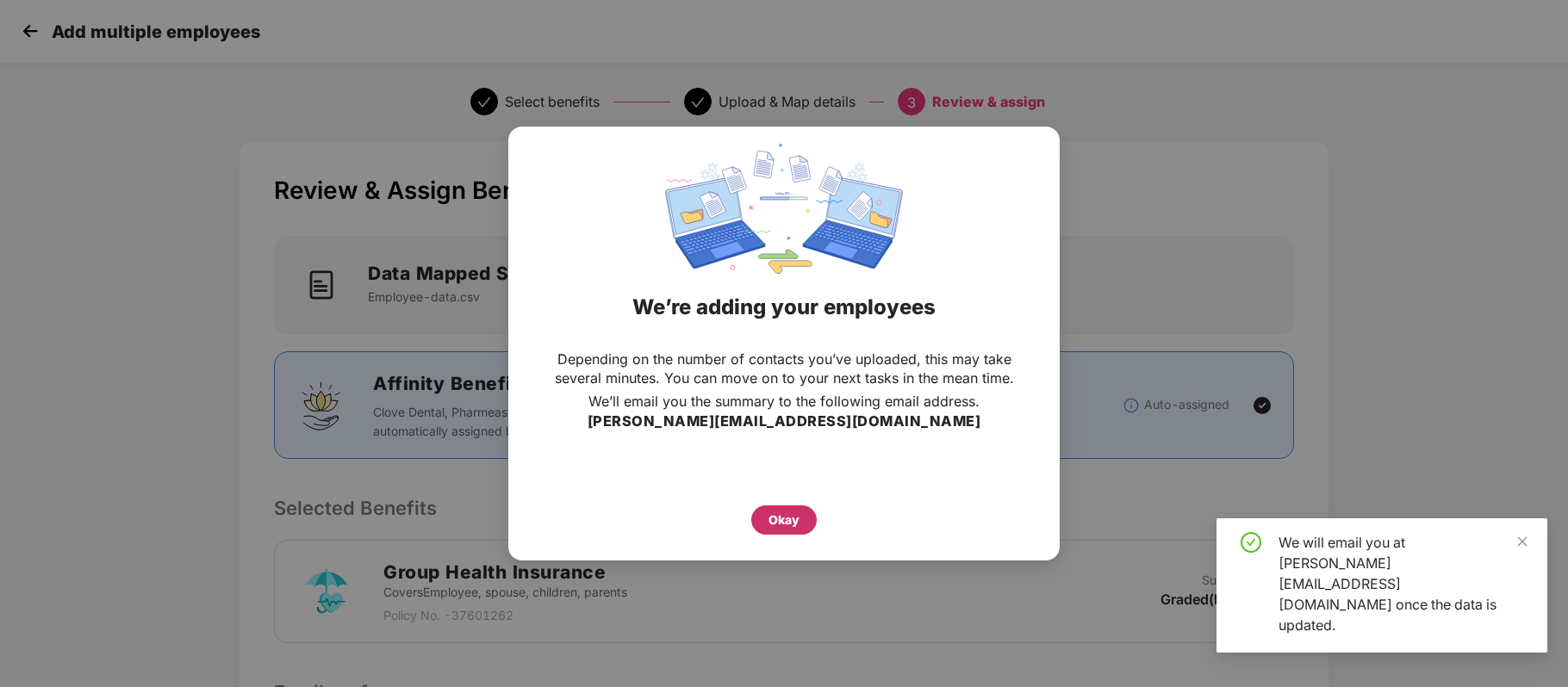
click at [798, 524] on div "Okay" at bounding box center [784, 521] width 31 height 19
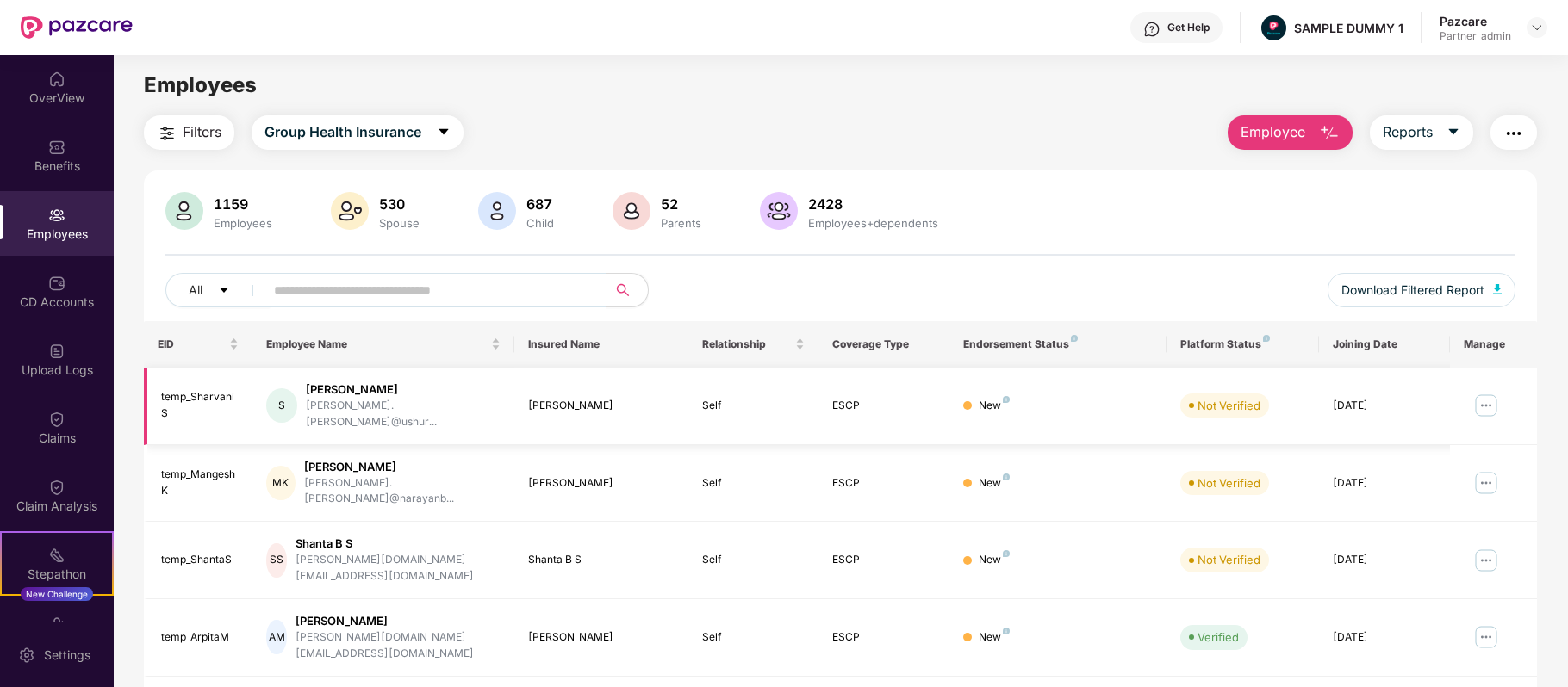
click at [1493, 406] on img at bounding box center [1486, 405] width 28 height 28
click at [1523, 405] on td at bounding box center [1493, 406] width 87 height 77
click at [1485, 397] on img at bounding box center [1486, 405] width 28 height 28
click at [1516, 445] on td at bounding box center [1493, 483] width 87 height 77
click at [1493, 469] on img at bounding box center [1486, 483] width 28 height 28
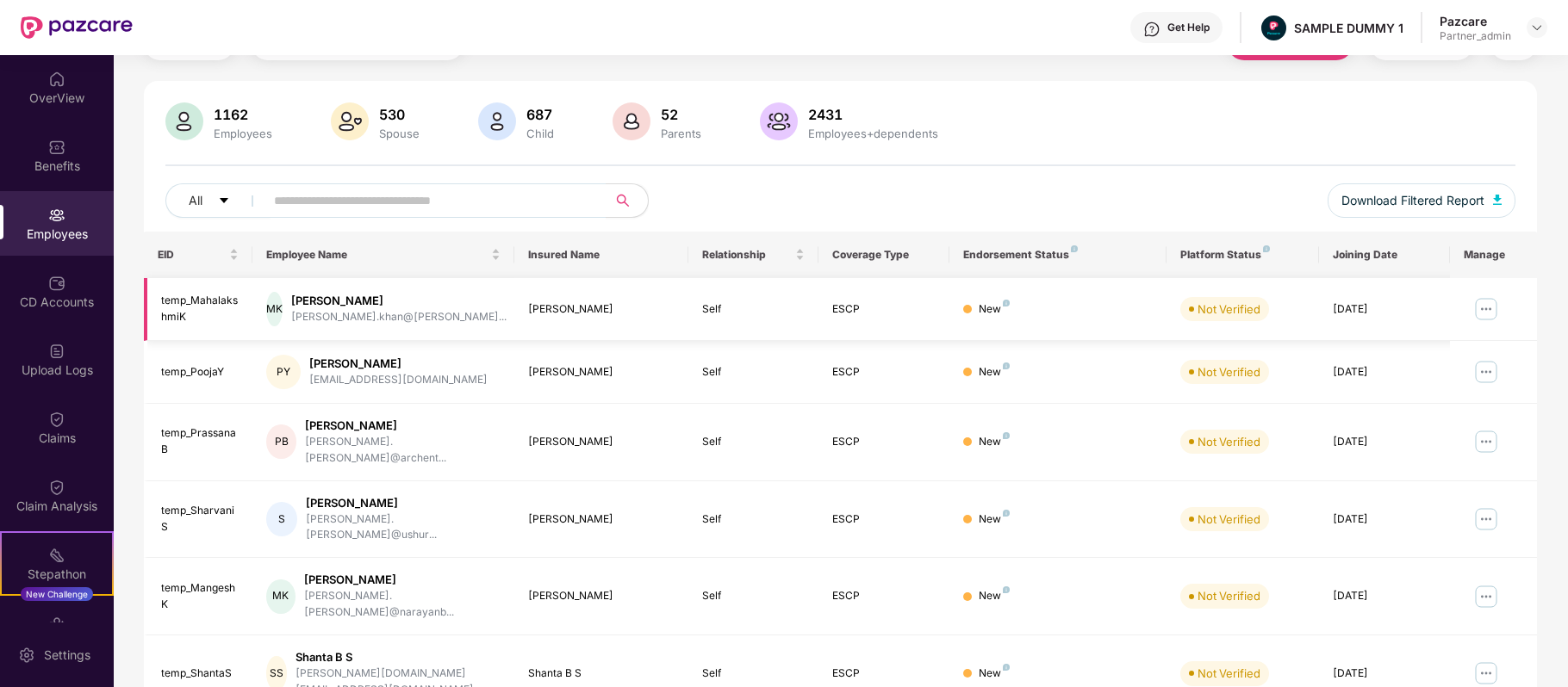
scroll to position [91, 0]
click at [1483, 444] on img at bounding box center [1486, 440] width 28 height 28
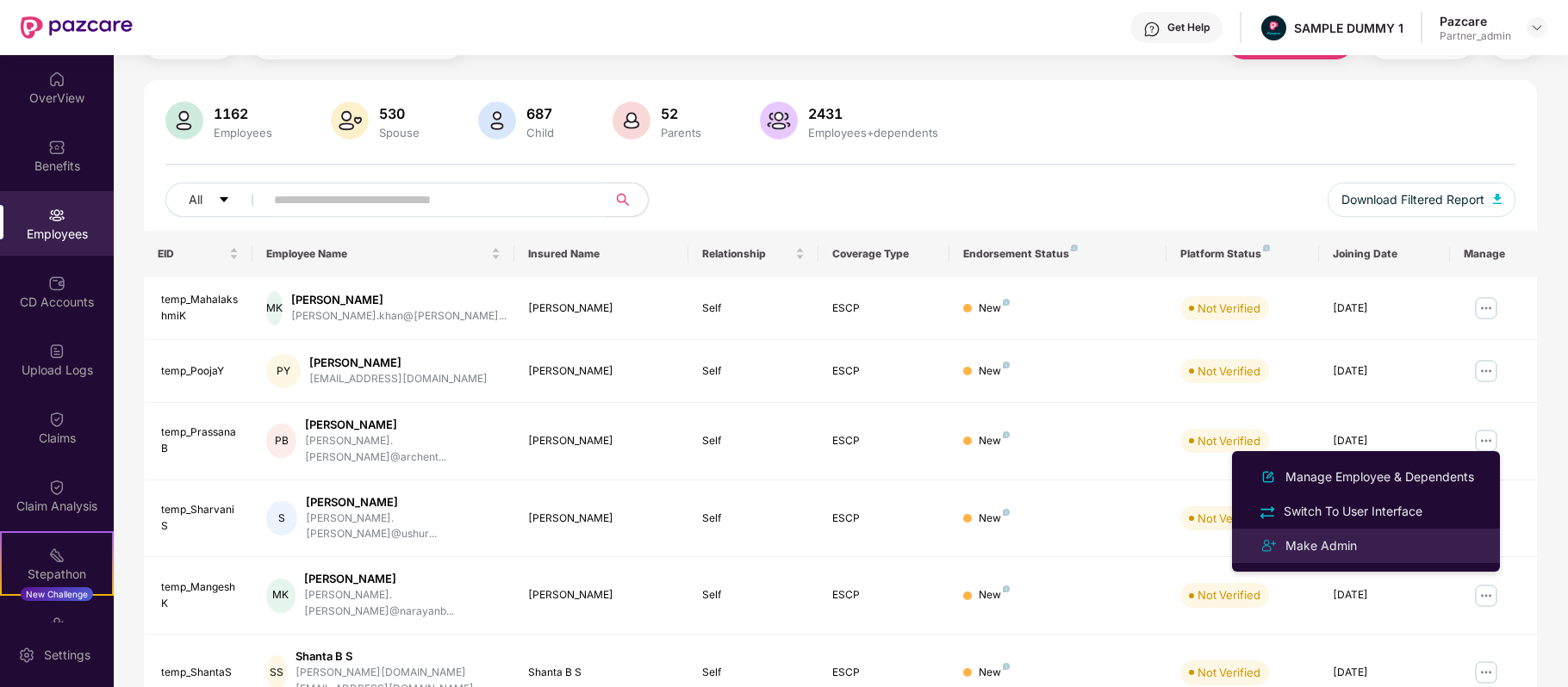
click at [1403, 555] on div "Make Admin" at bounding box center [1364, 547] width 223 height 21
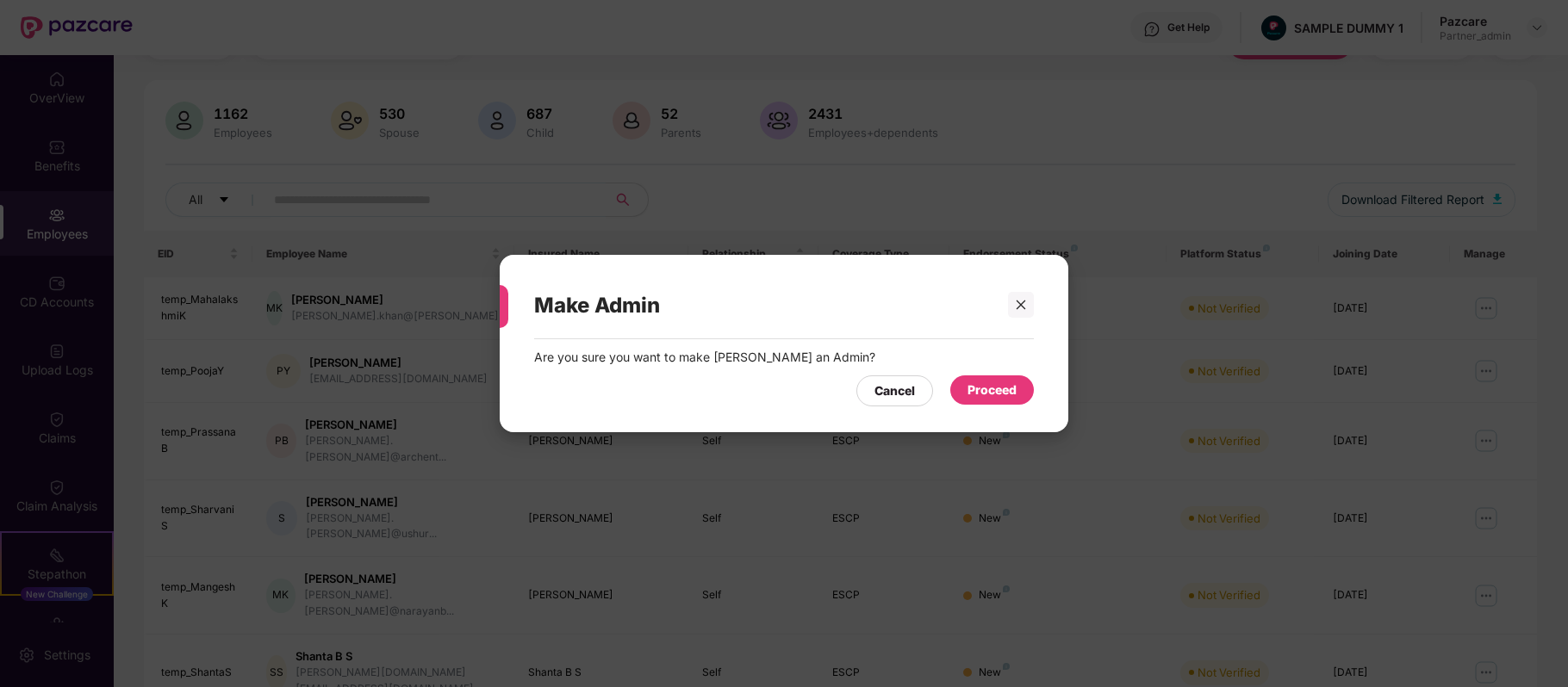
click at [990, 397] on div "Proceed" at bounding box center [991, 390] width 49 height 19
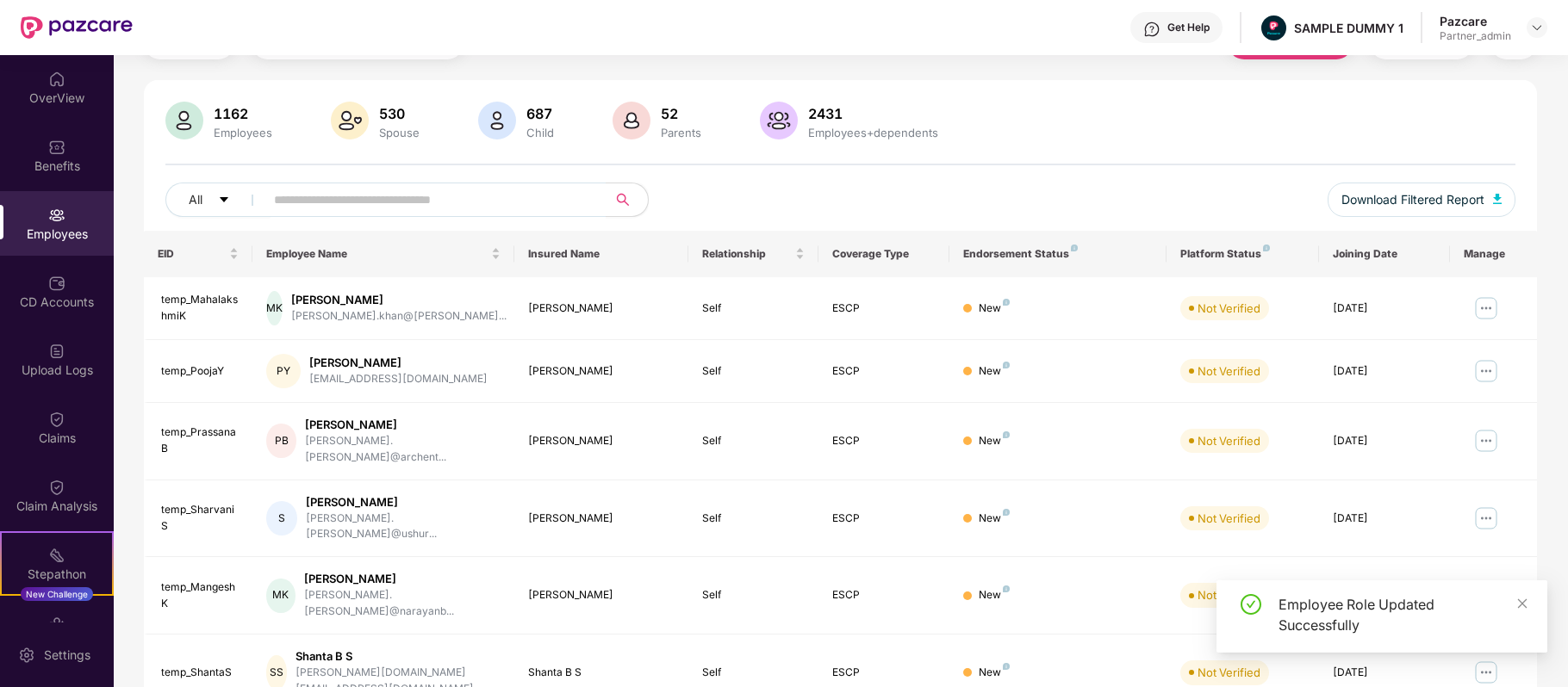
click at [1483, 380] on img at bounding box center [1486, 371] width 28 height 28
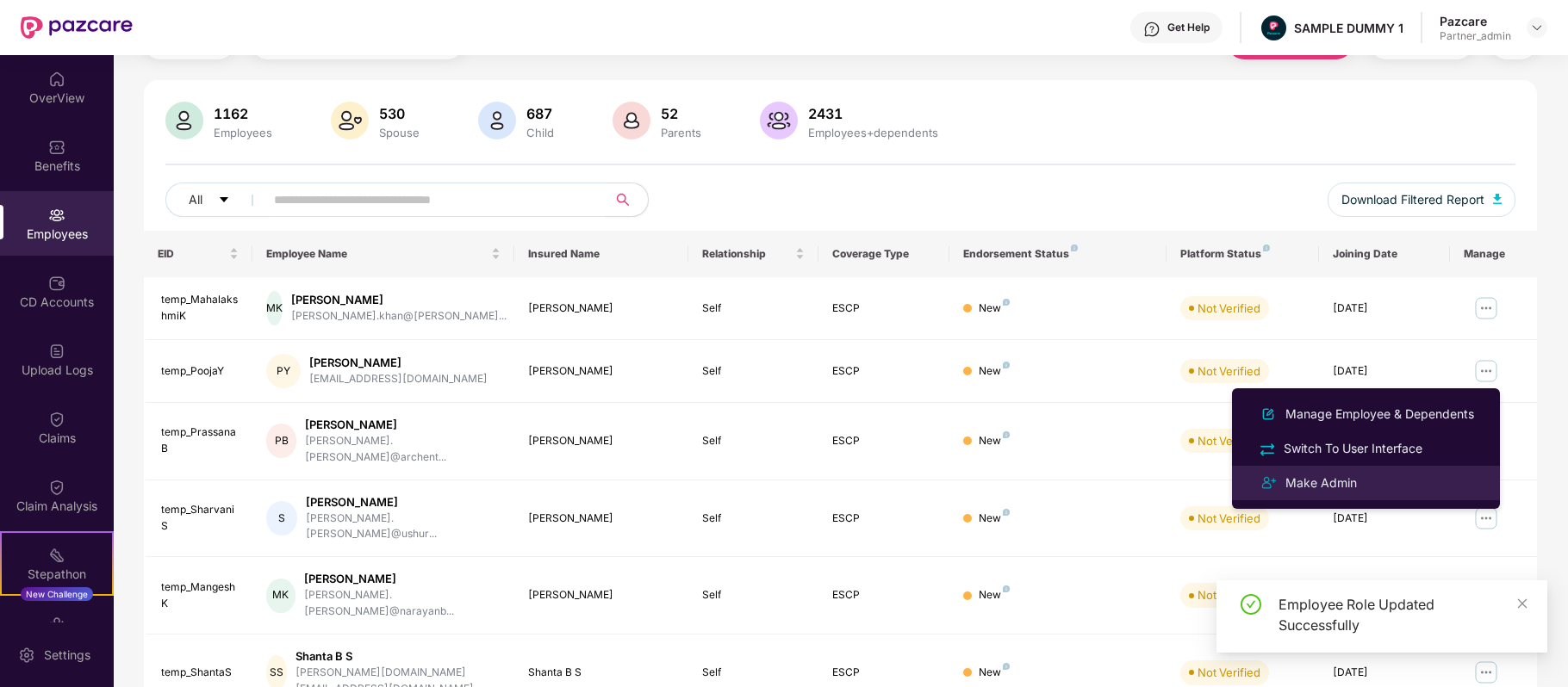
click at [1378, 489] on div "Make Admin" at bounding box center [1364, 483] width 223 height 21
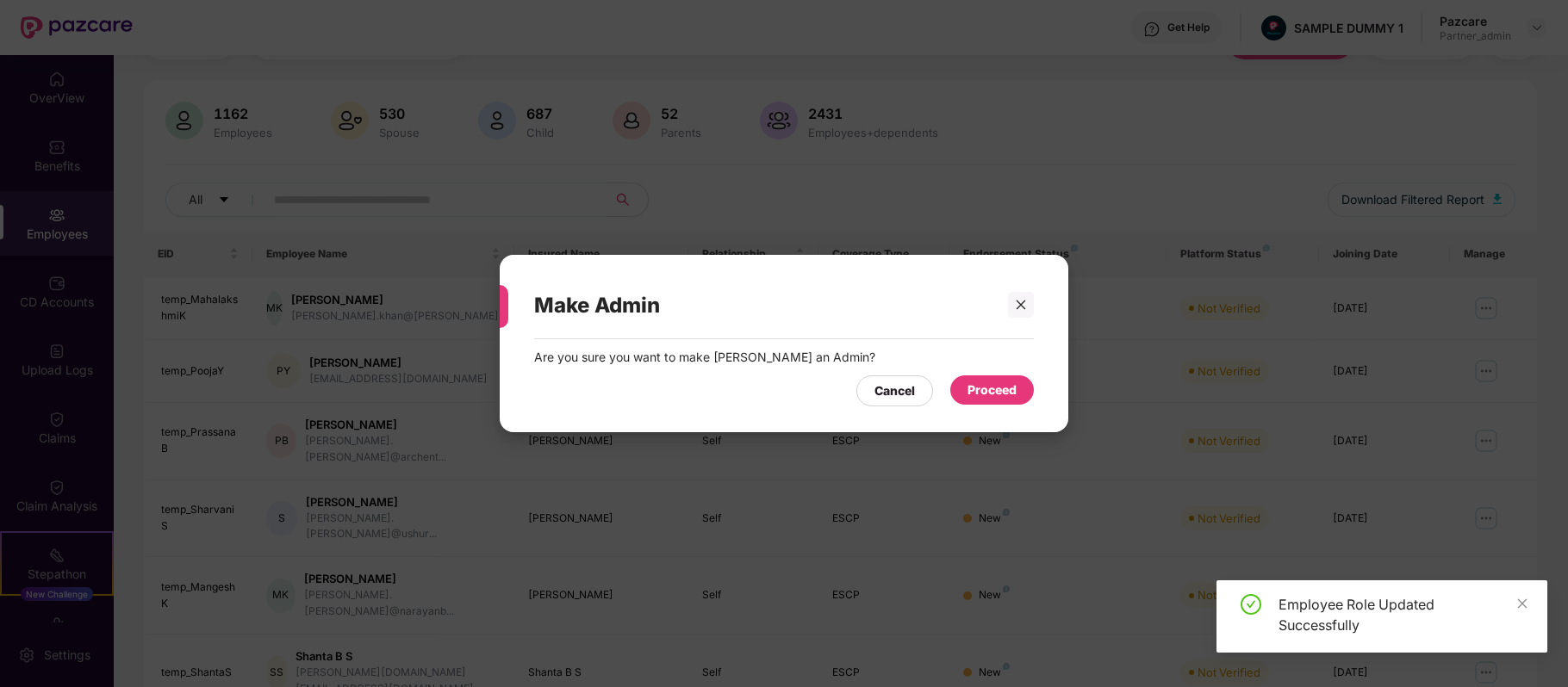
click at [972, 404] on div "Proceed" at bounding box center [991, 390] width 83 height 30
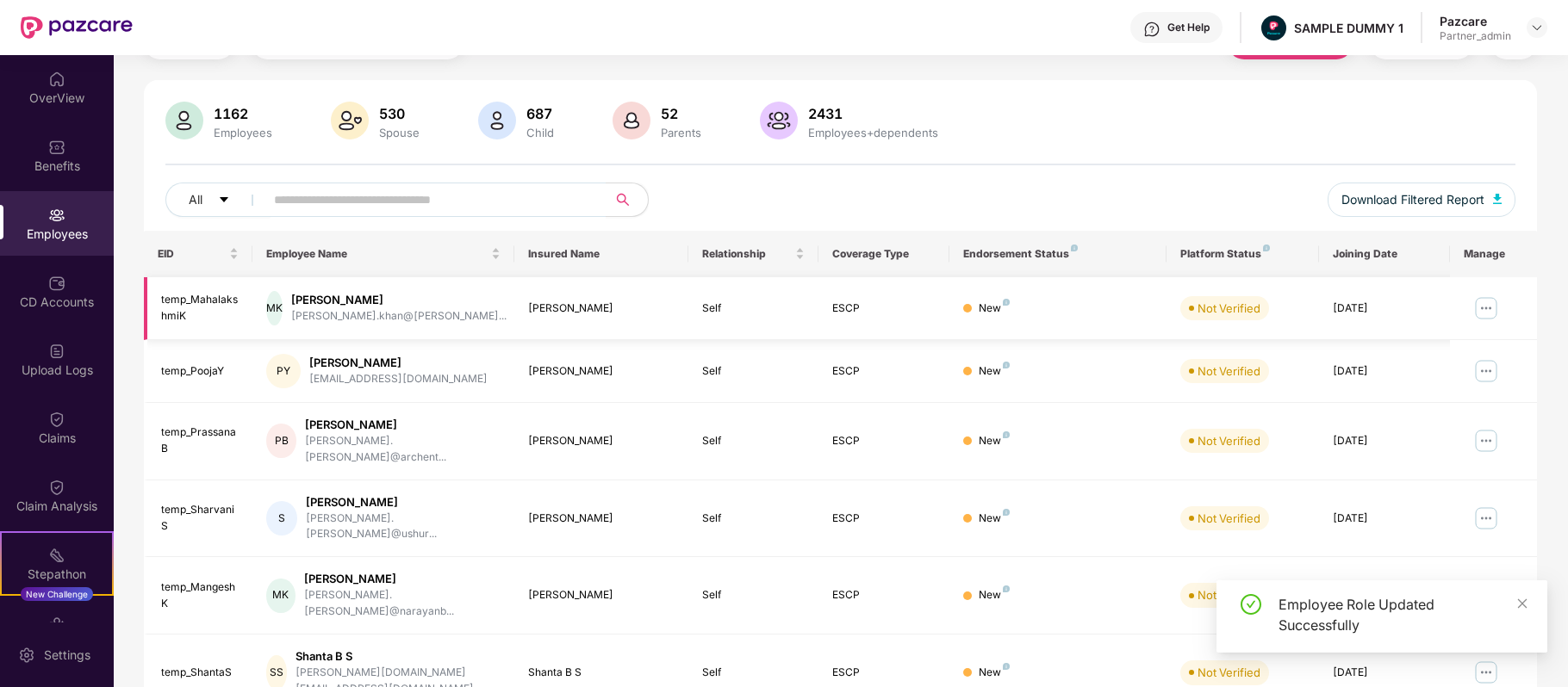
click at [1478, 308] on img at bounding box center [1486, 308] width 28 height 28
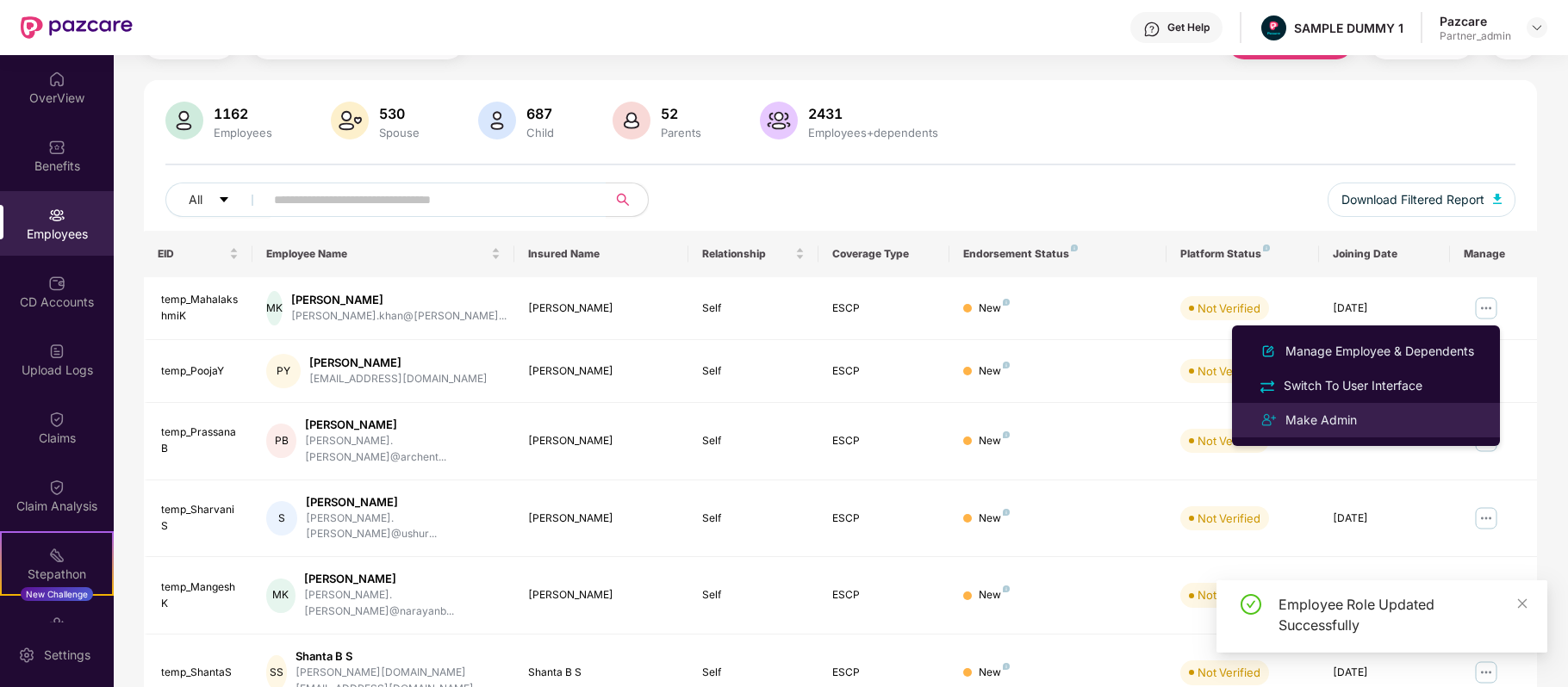
click at [1372, 406] on li "Make Admin" at bounding box center [1365, 420] width 268 height 34
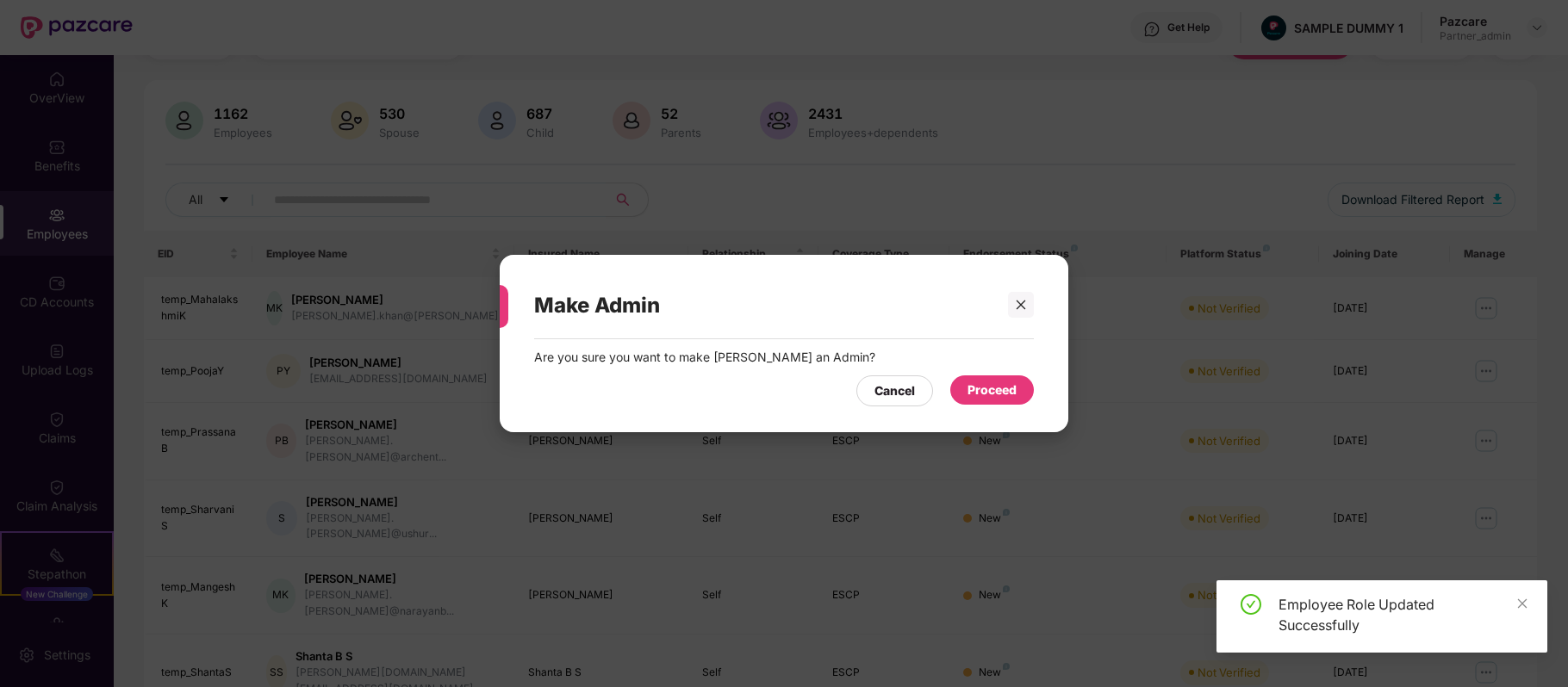
click at [998, 379] on div "Proceed" at bounding box center [991, 390] width 83 height 30
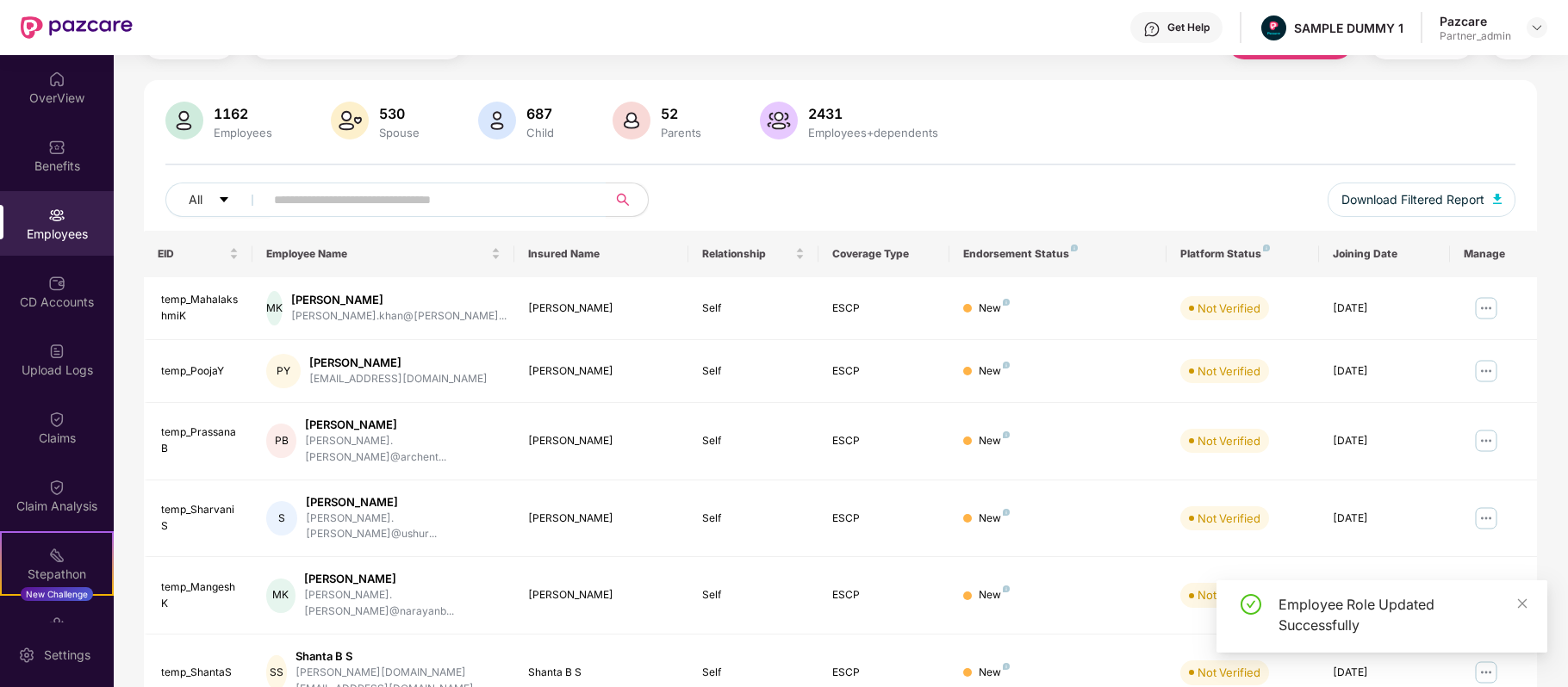
click at [1483, 311] on img at bounding box center [1486, 308] width 28 height 28
click at [1525, 325] on td at bounding box center [1493, 309] width 87 height 63
click at [1486, 376] on img at bounding box center [1486, 371] width 28 height 28
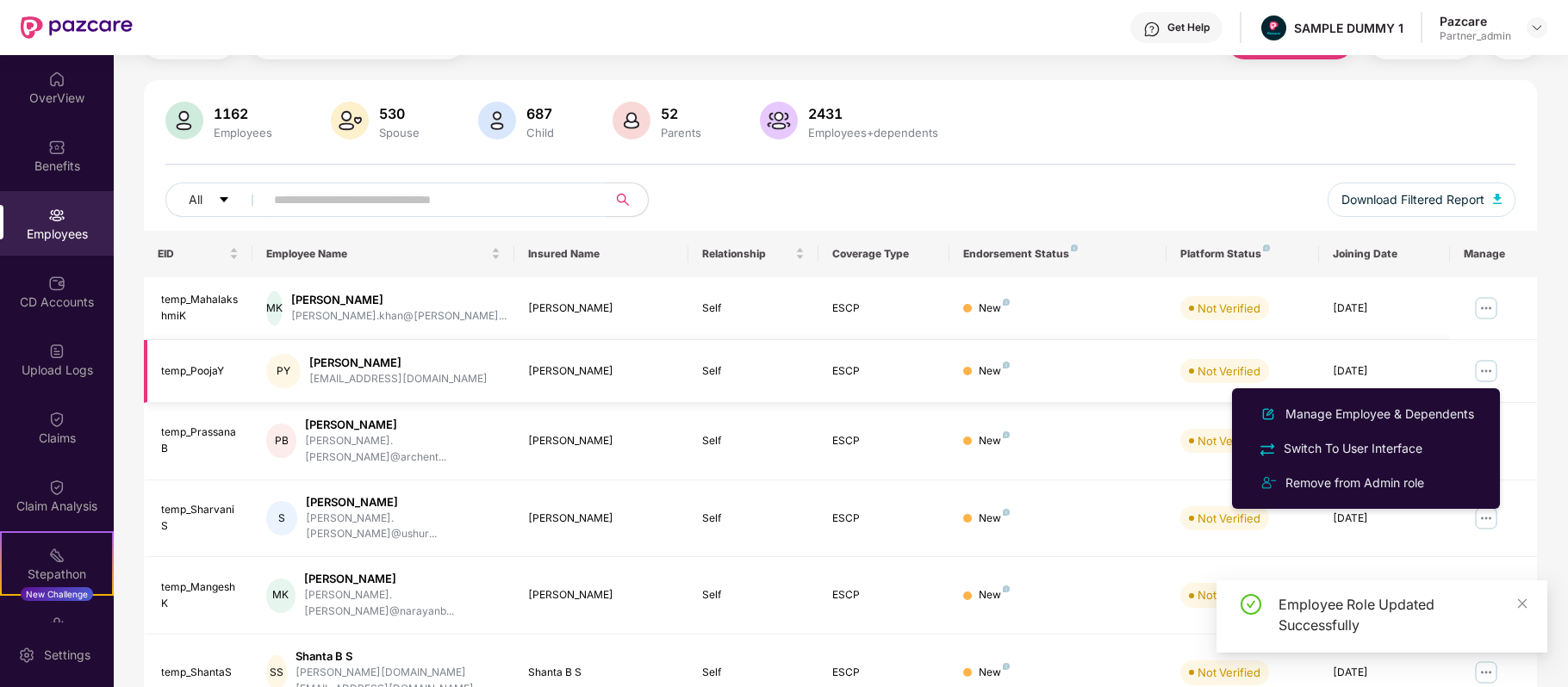
click at [1525, 373] on td at bounding box center [1493, 372] width 87 height 63
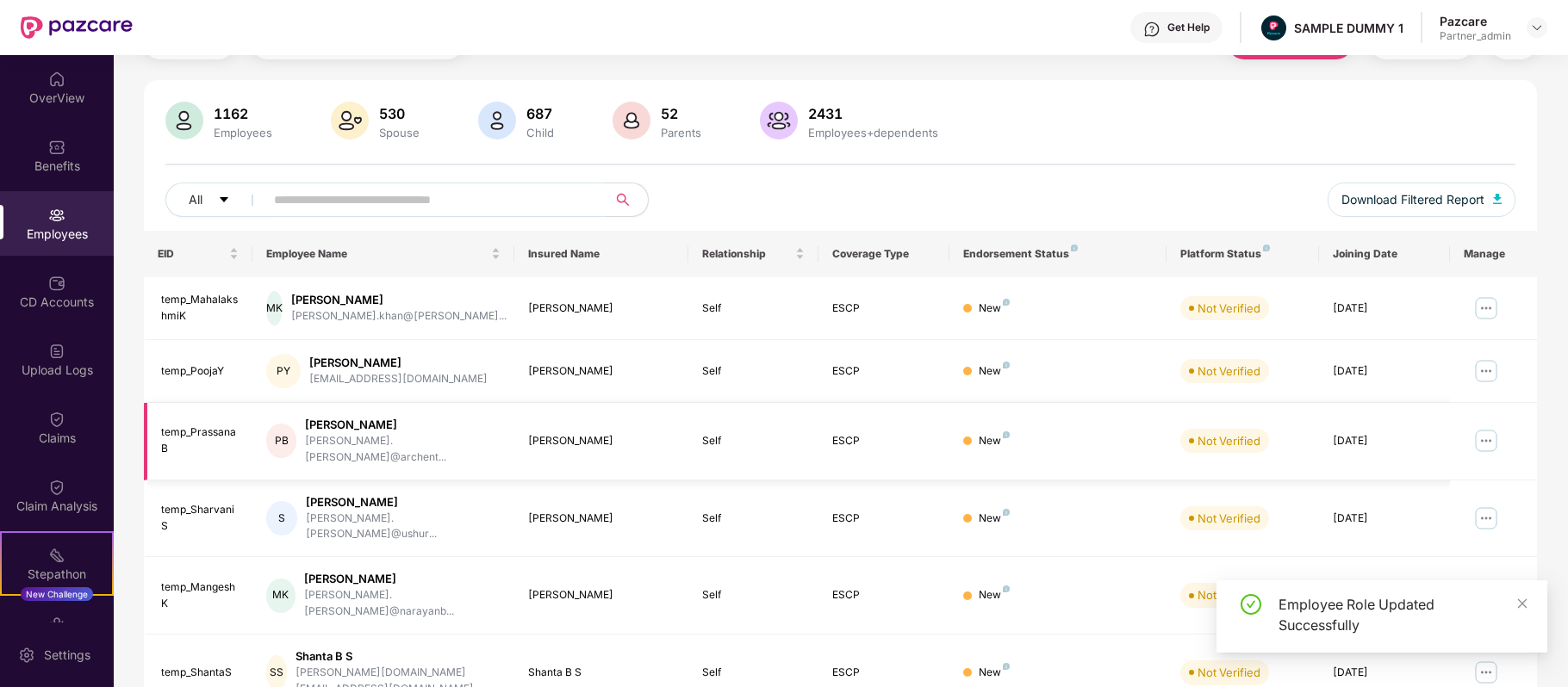
click at [1478, 427] on img at bounding box center [1486, 440] width 28 height 28
click at [1527, 425] on td at bounding box center [1493, 441] width 87 height 77
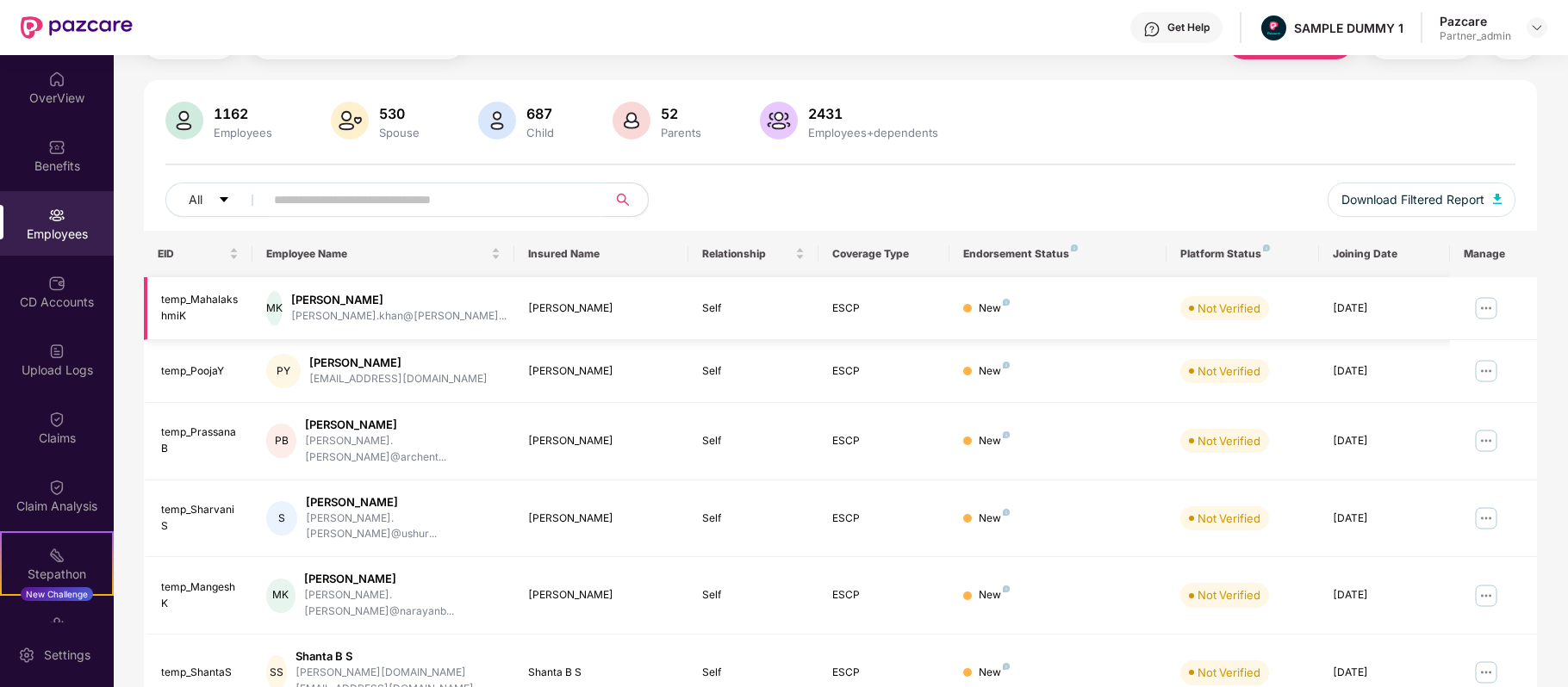
click at [1487, 311] on img at bounding box center [1486, 308] width 28 height 28
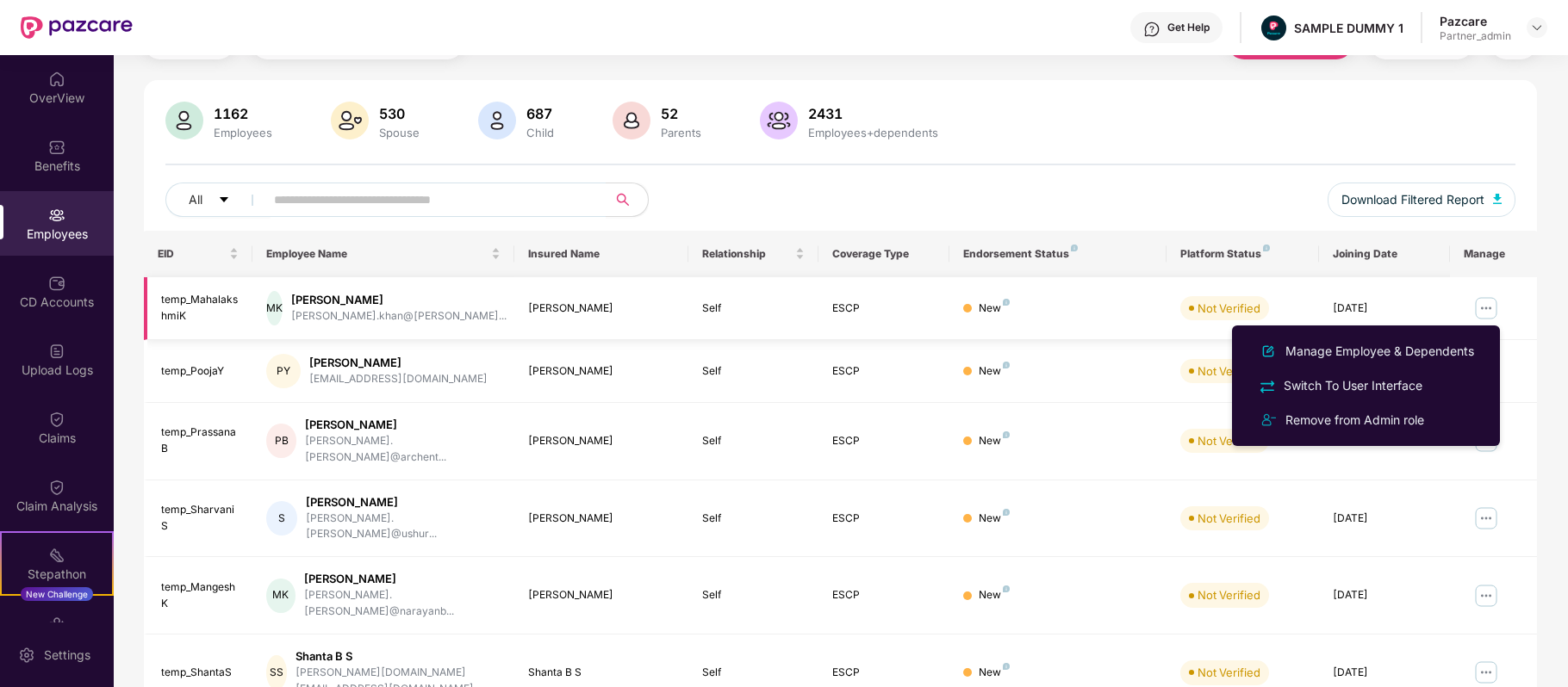
click at [1482, 308] on img at bounding box center [1486, 308] width 28 height 28
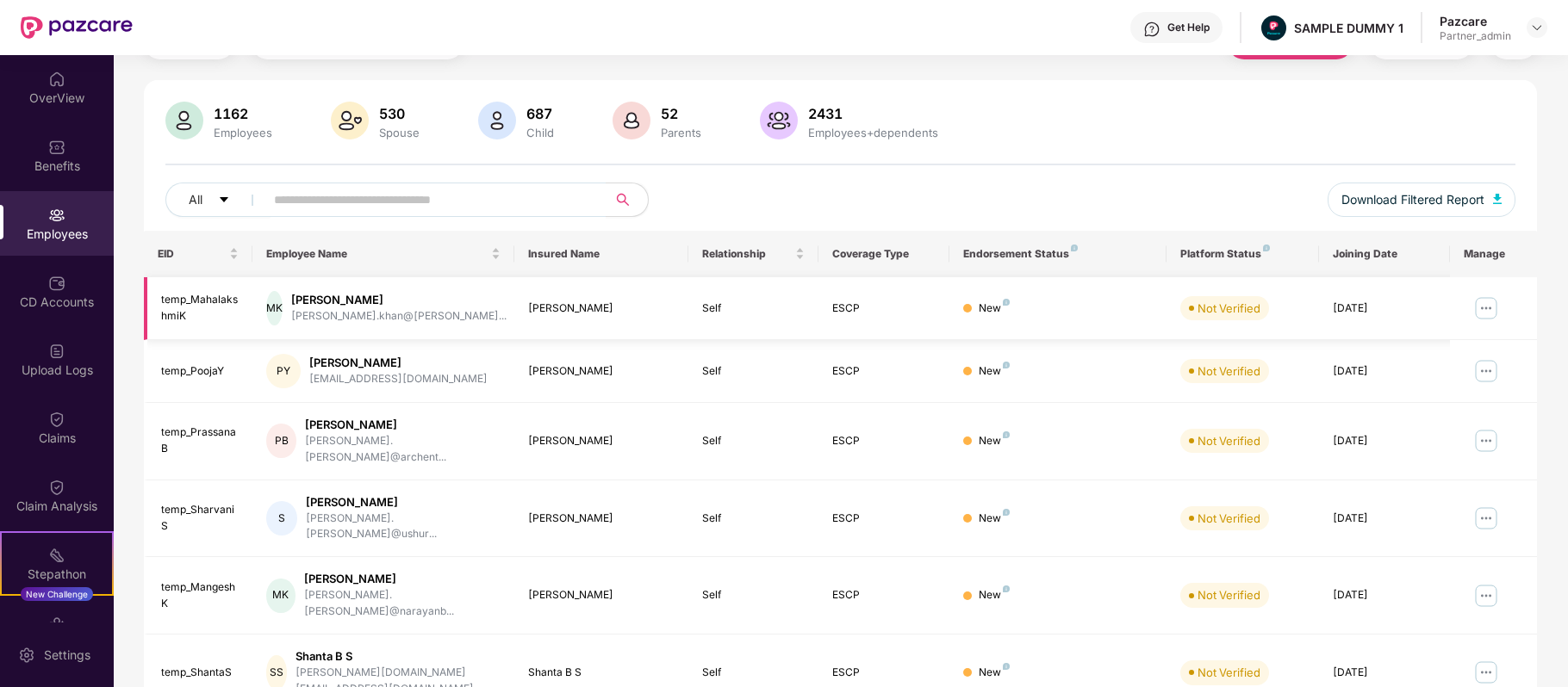
click at [1482, 308] on img at bounding box center [1486, 308] width 28 height 28
click at [1532, 35] on div at bounding box center [1536, 28] width 21 height 21
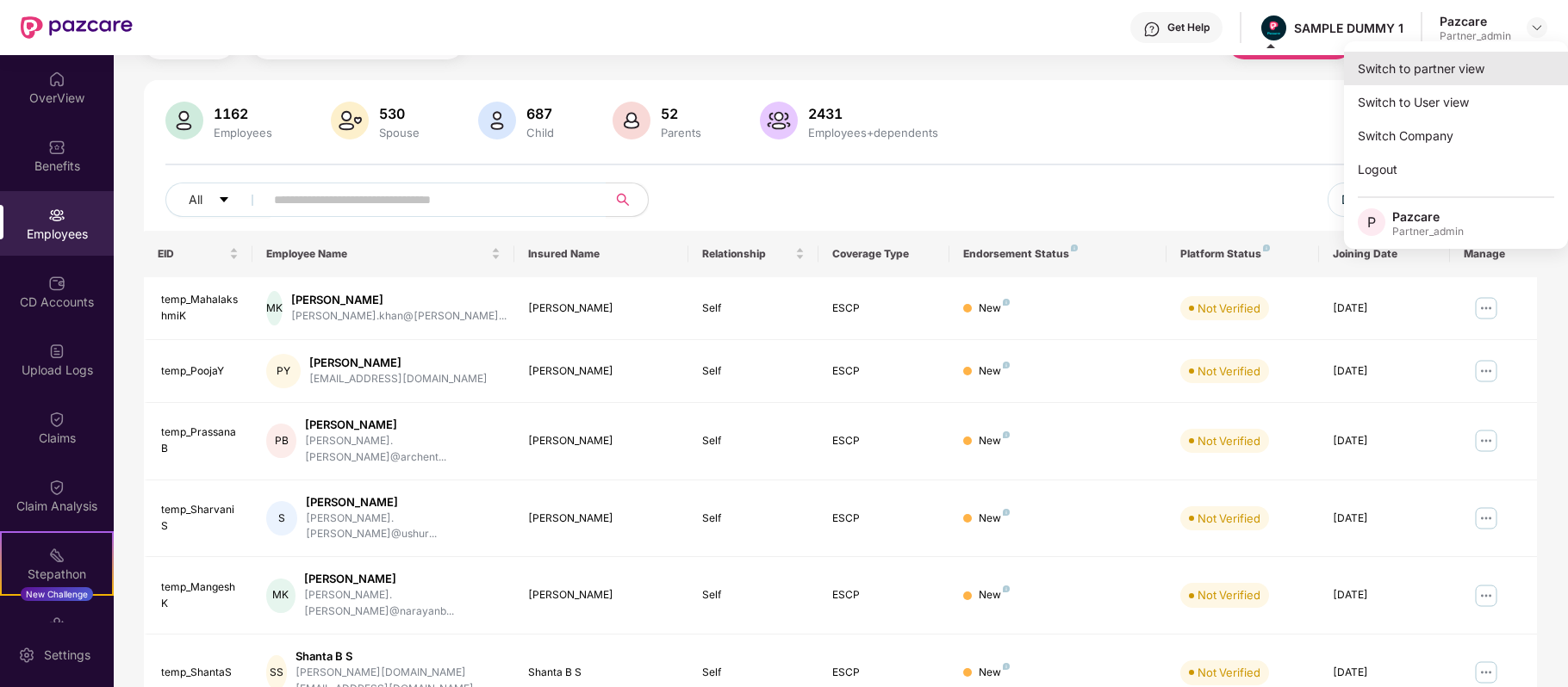
click at [1472, 73] on div "Switch to partner view" at bounding box center [1455, 68] width 224 height 33
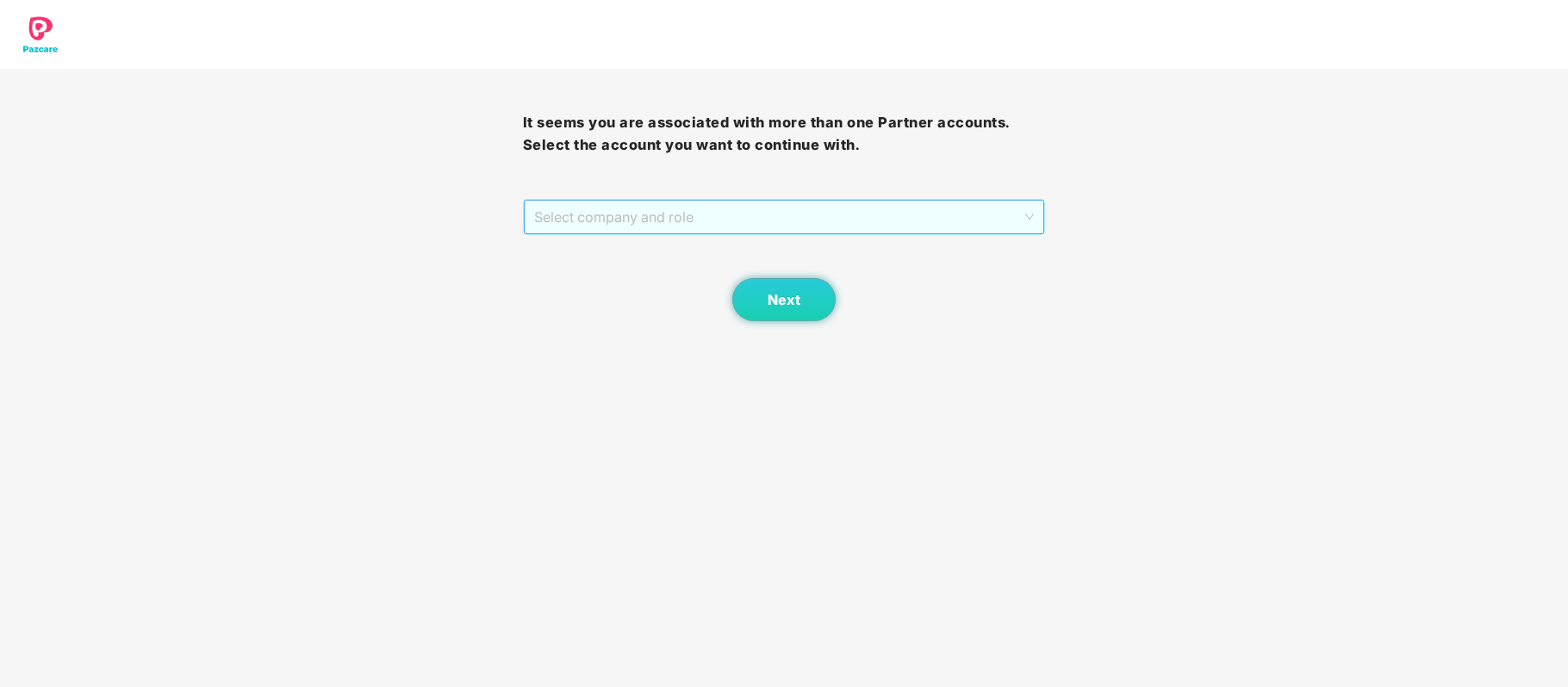
click at [953, 219] on span "Select company and role" at bounding box center [784, 217] width 501 height 32
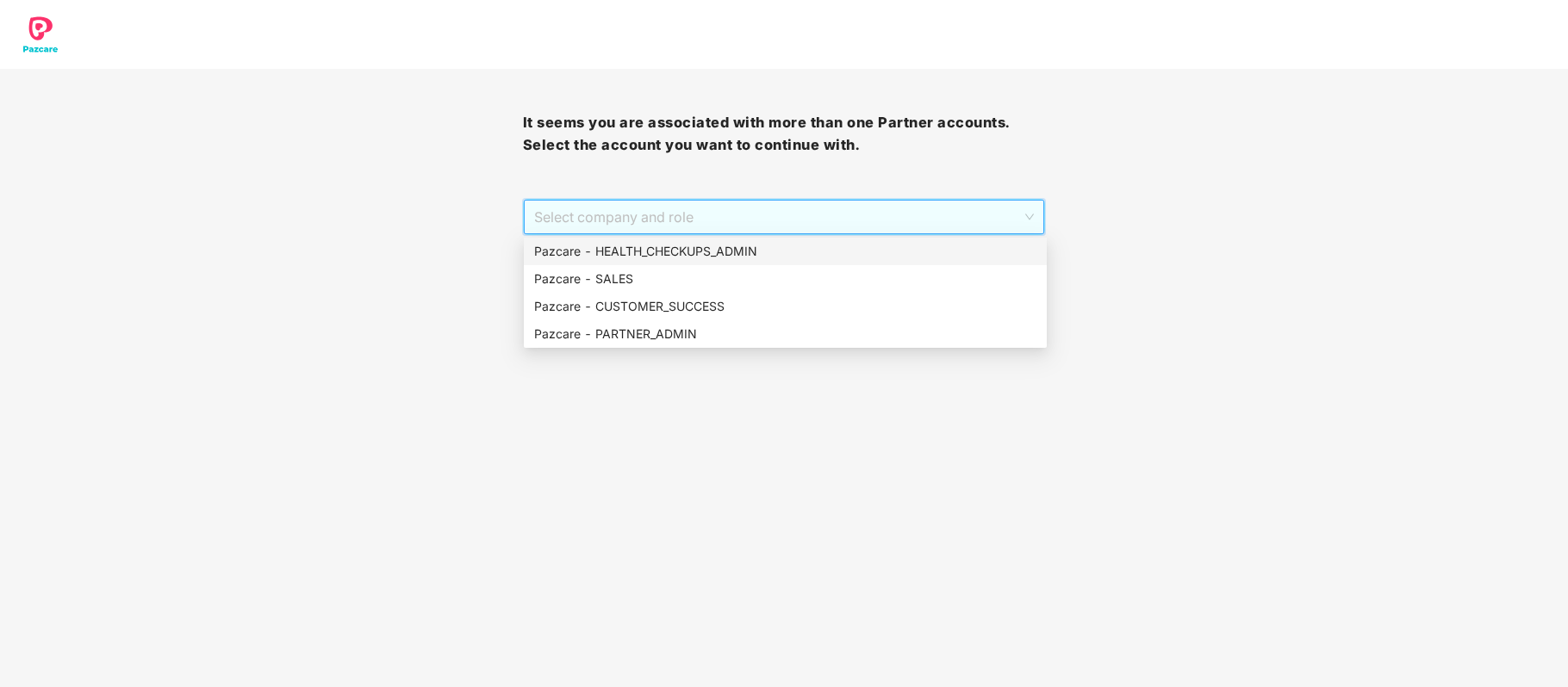
click at [861, 251] on div "Pazcare - HEALTH_CHECKUPS_ADMIN" at bounding box center [785, 251] width 503 height 19
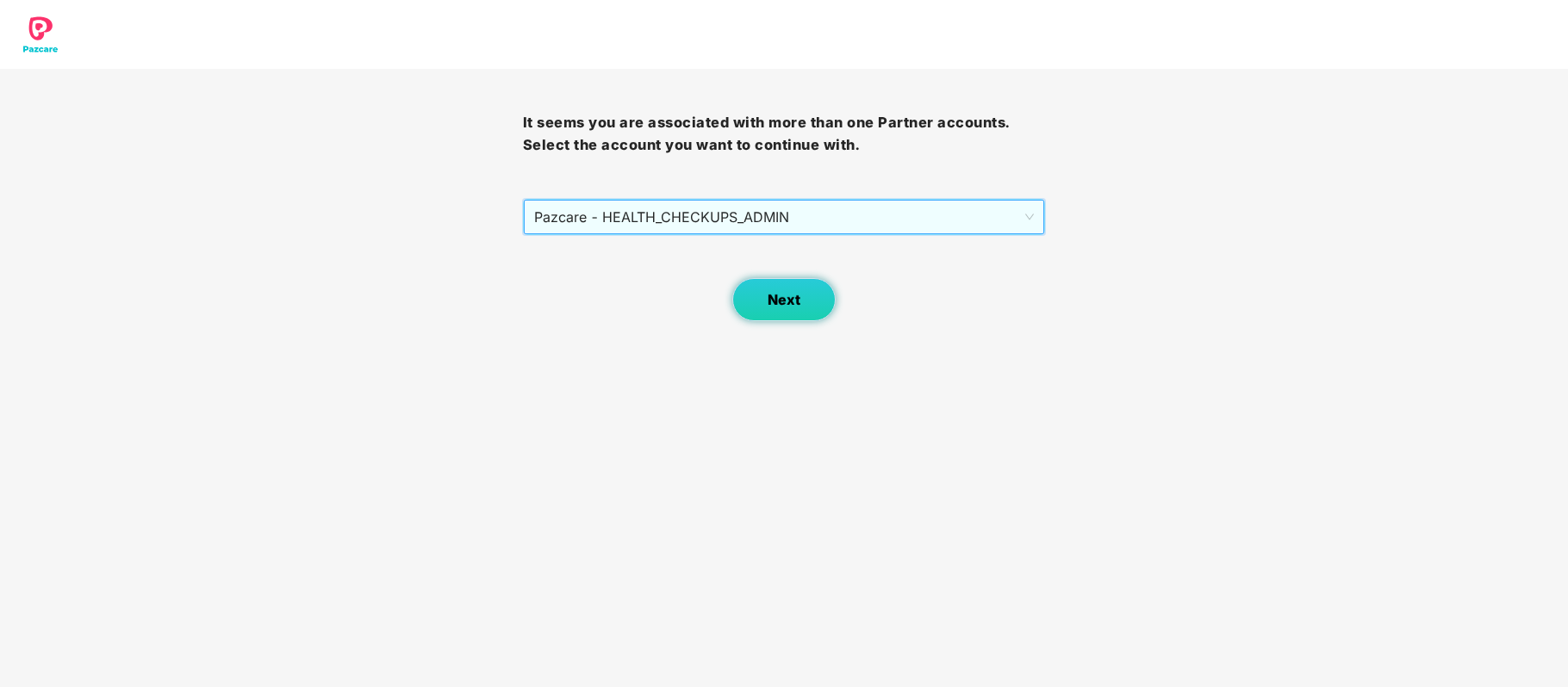
click at [797, 281] on button "Next" at bounding box center [784, 299] width 103 height 43
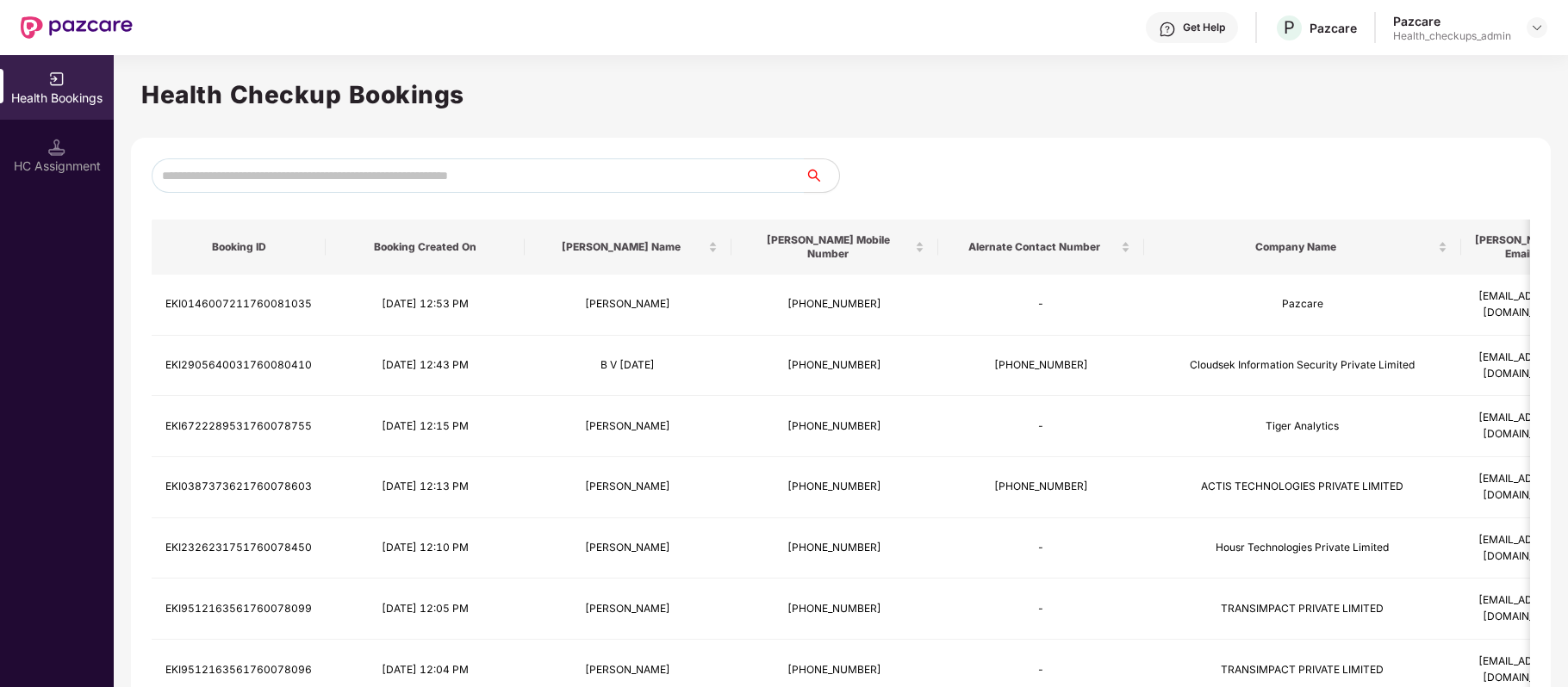
scroll to position [257, 0]
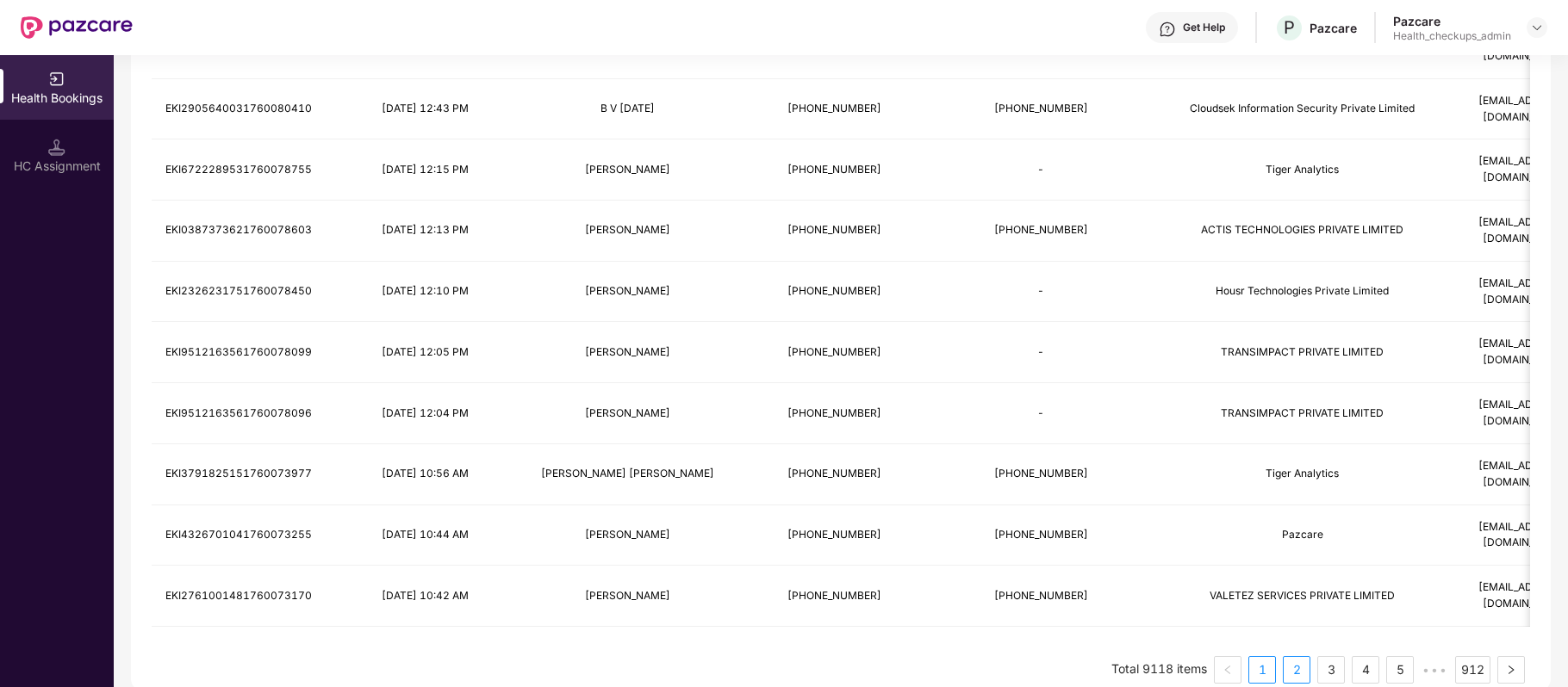
click at [1289, 657] on link "2" at bounding box center [1296, 670] width 26 height 26
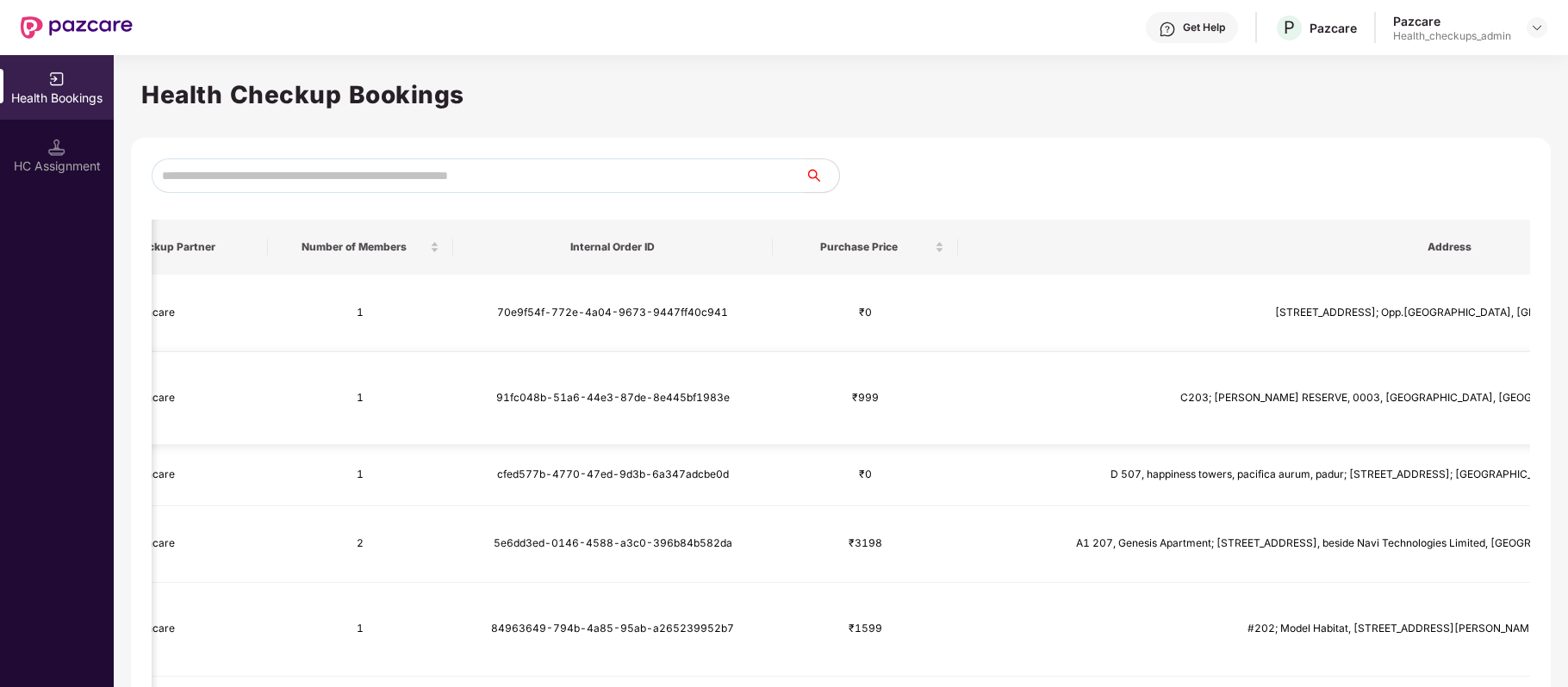
scroll to position [0, 2957]
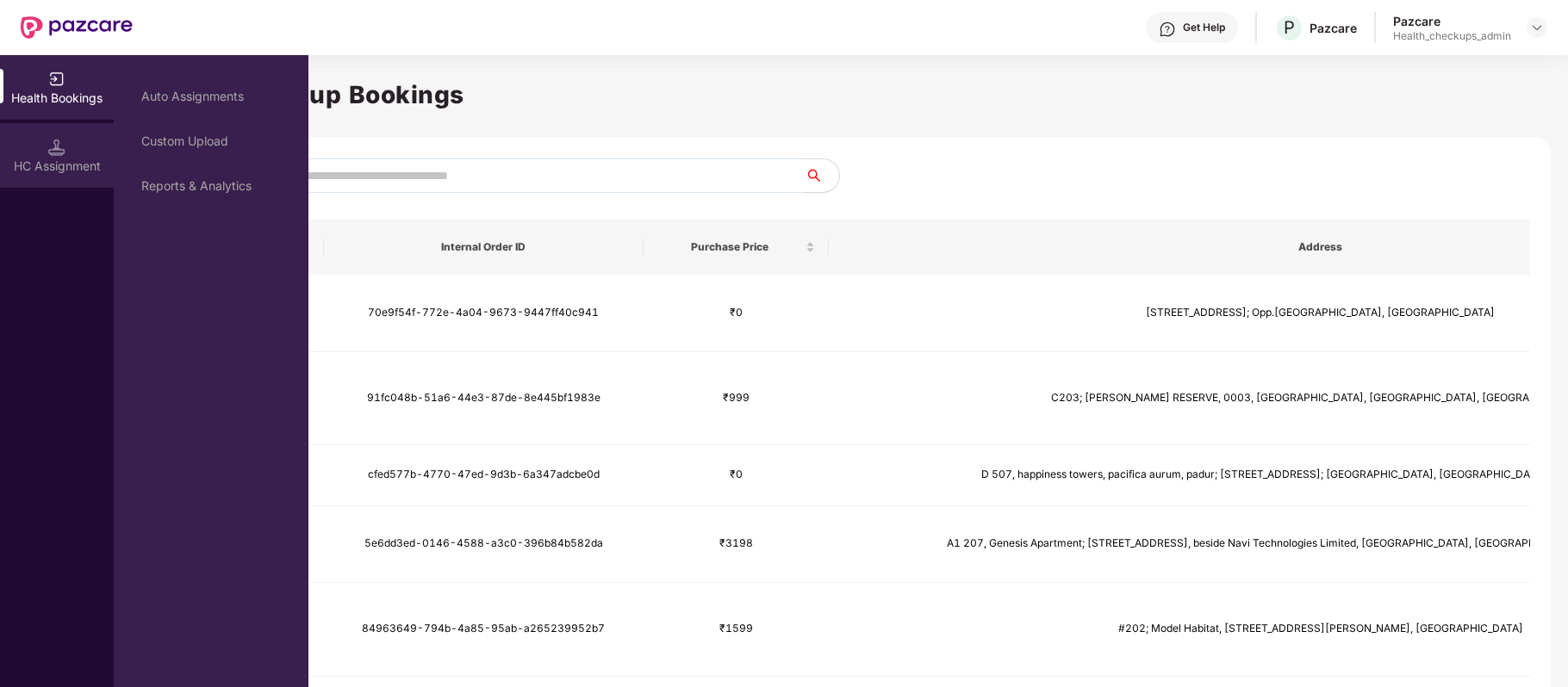
click at [90, 152] on div "HC Assignment" at bounding box center [56, 156] width 114 height 65
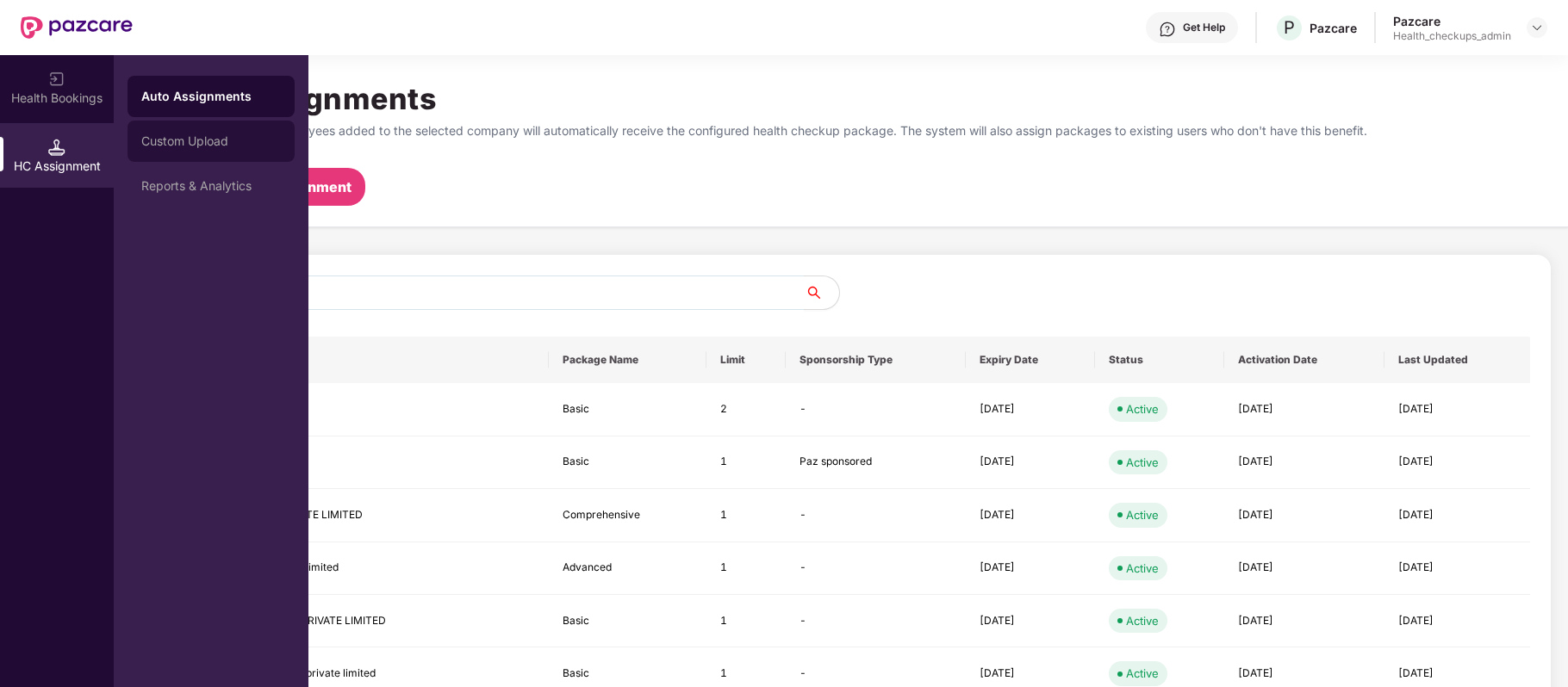
click at [194, 129] on div "Custom Upload" at bounding box center [210, 140] width 167 height 41
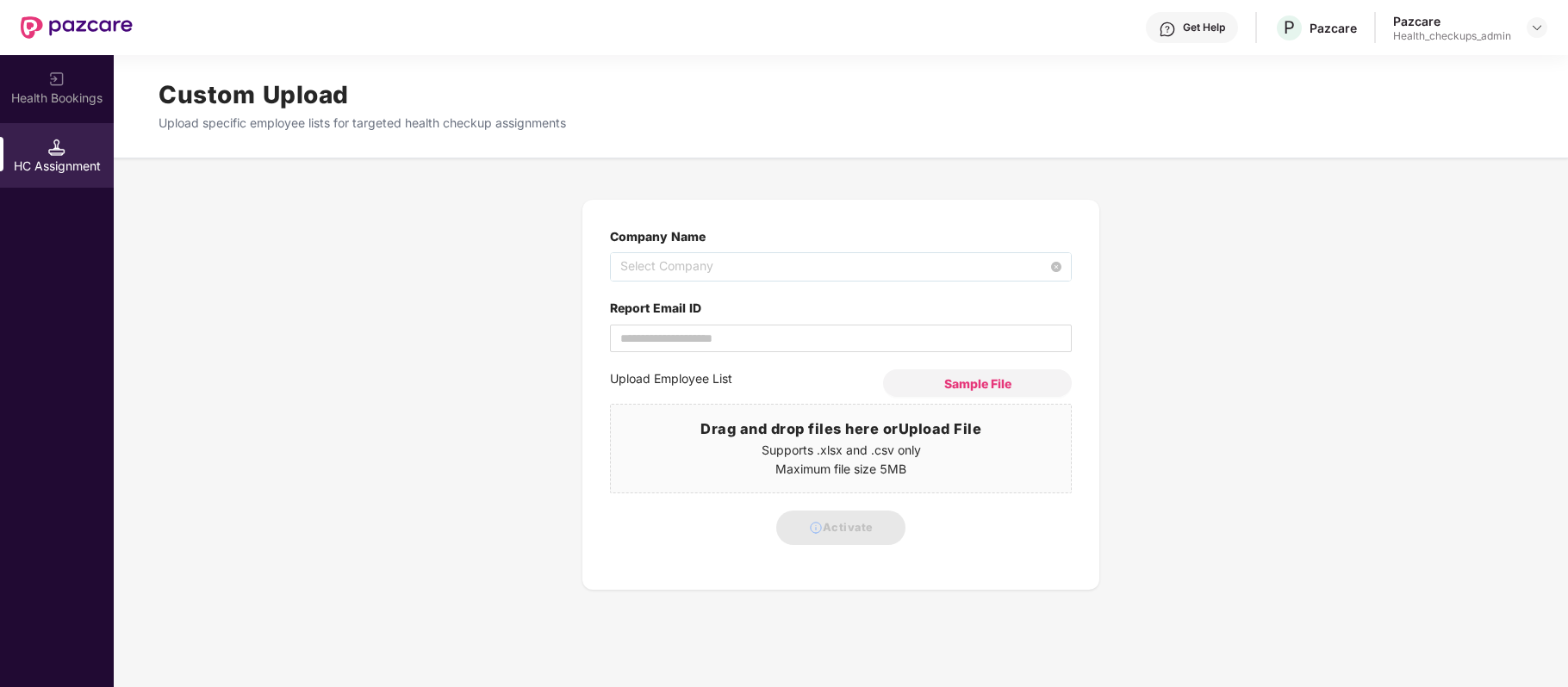
click at [663, 252] on div "Select Company" at bounding box center [840, 267] width 462 height 30
click at [700, 263] on span "Select Company" at bounding box center [841, 267] width 441 height 28
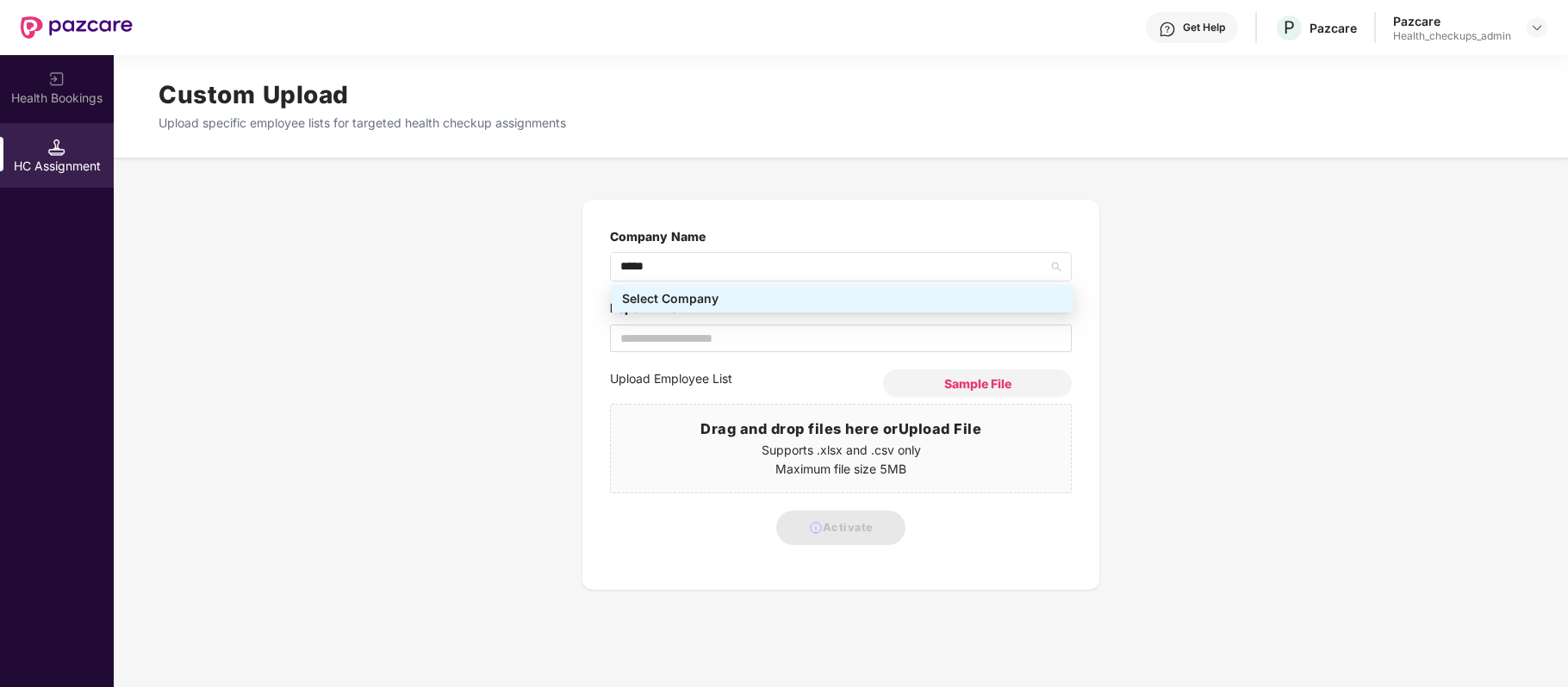
type input "******"
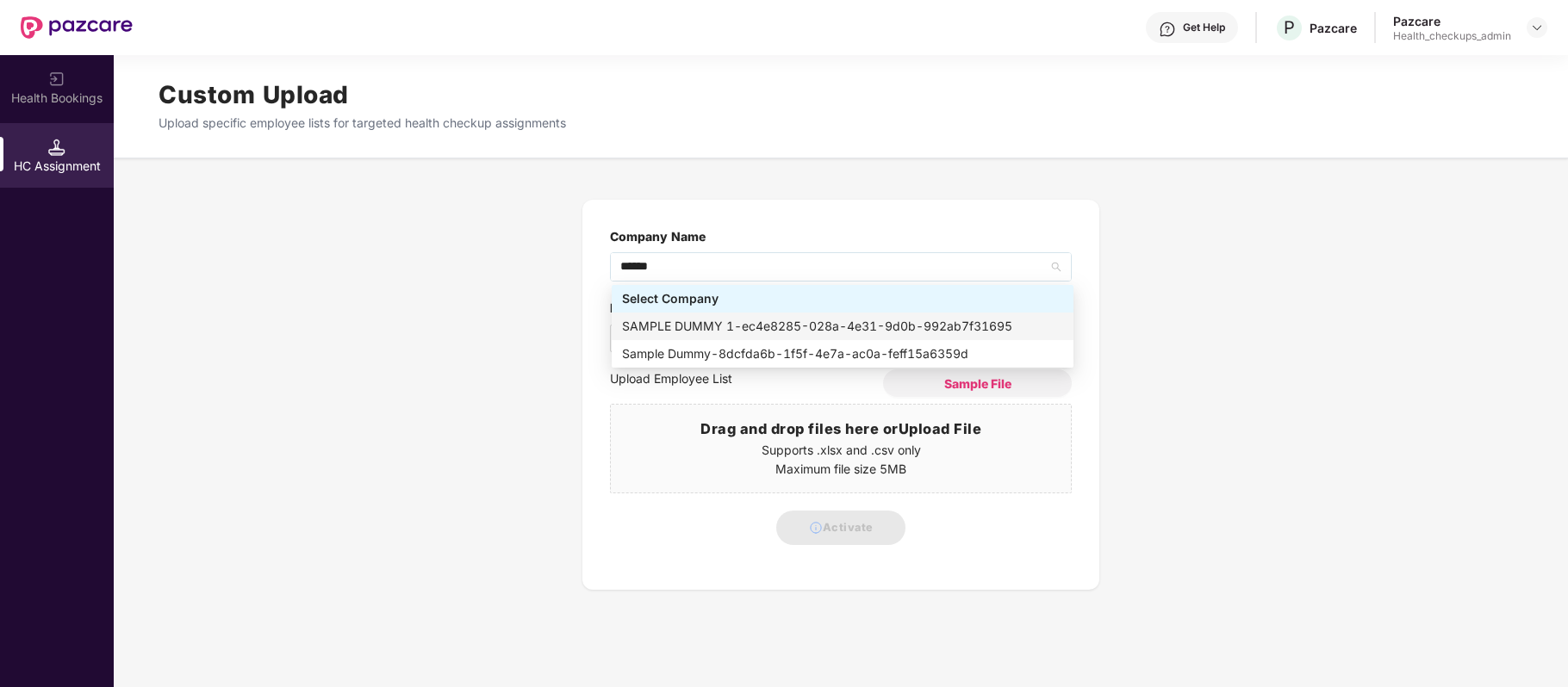
click at [766, 319] on div "SAMPLE DUMMY 1 - ec4e8285-028a-4e31-9d0b-992ab7f31695" at bounding box center [843, 327] width 441 height 19
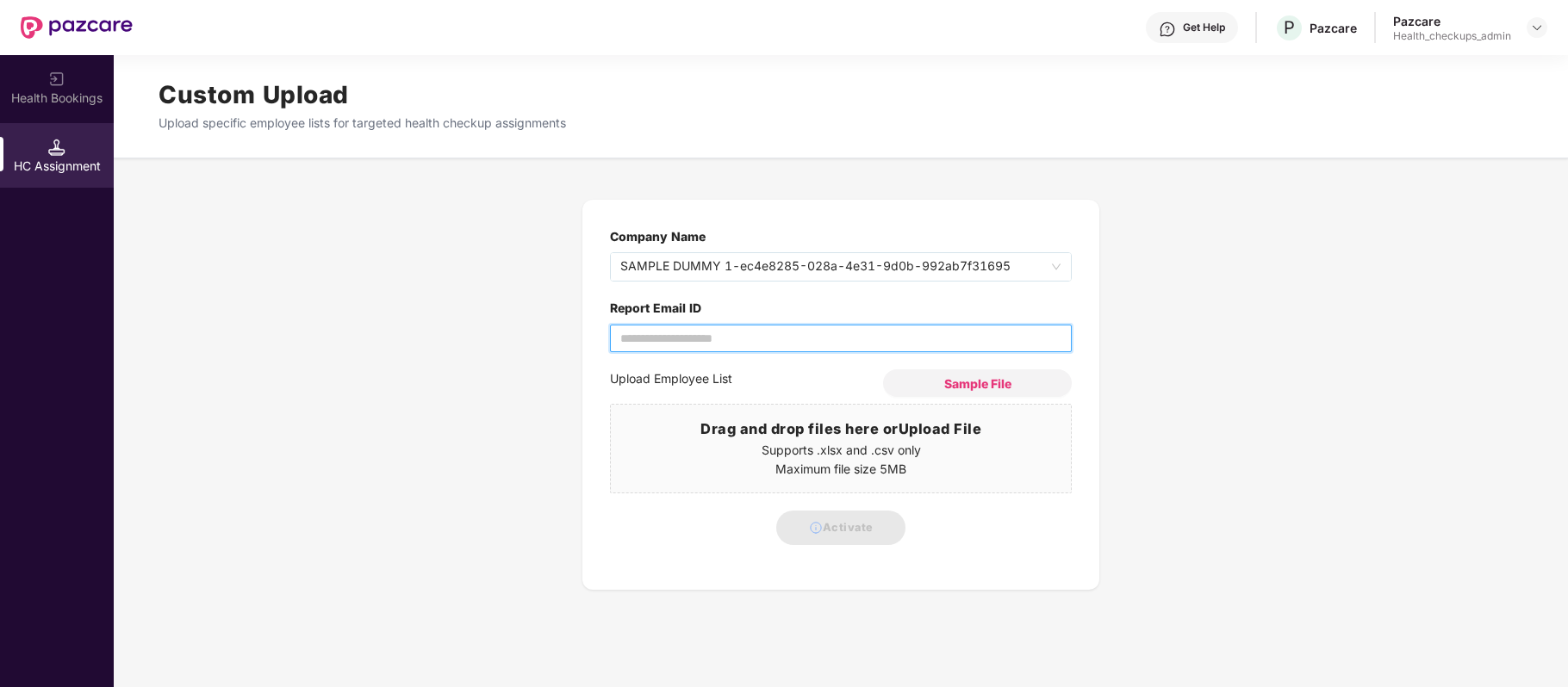
click at [781, 338] on input "Report Email ID" at bounding box center [840, 338] width 462 height 28
type input "**********"
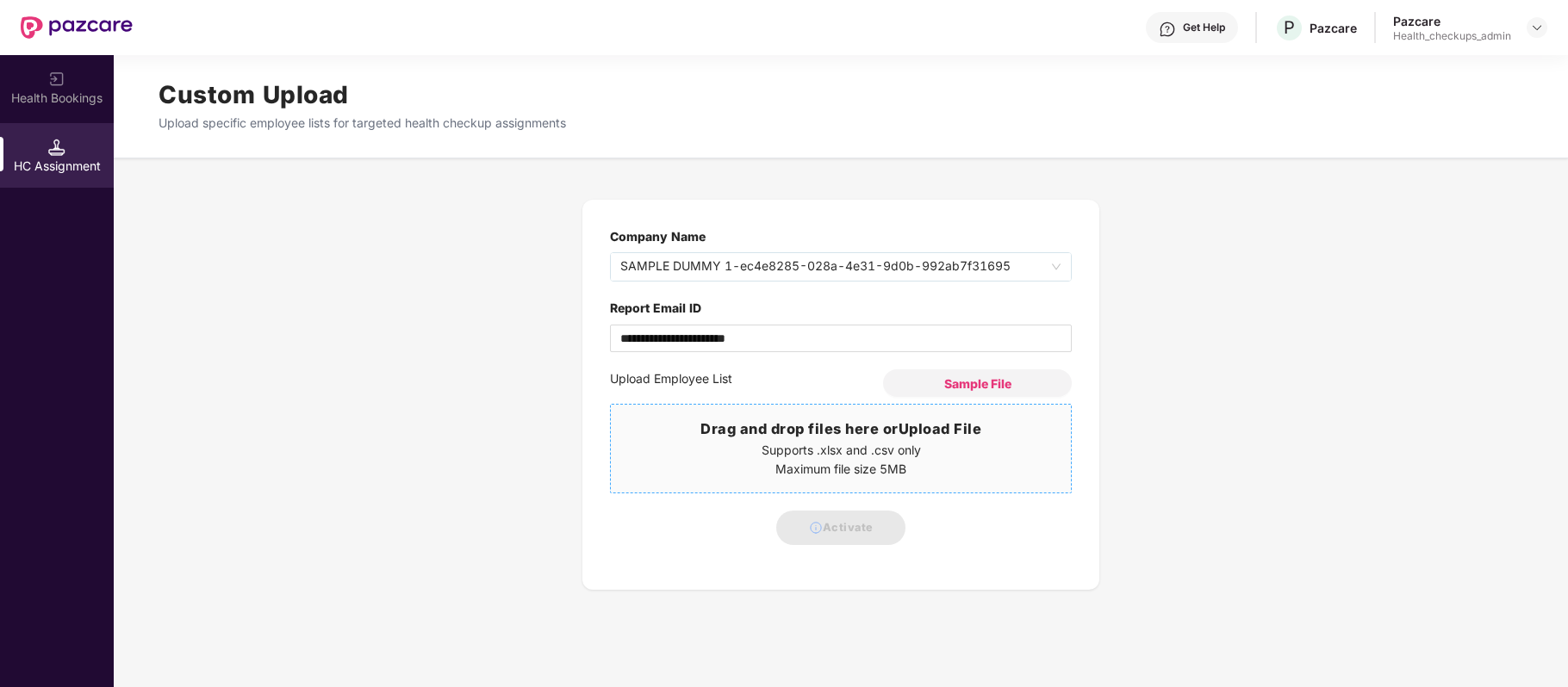
click at [800, 457] on p "Supports .xlsx and .csv only" at bounding box center [840, 451] width 460 height 19
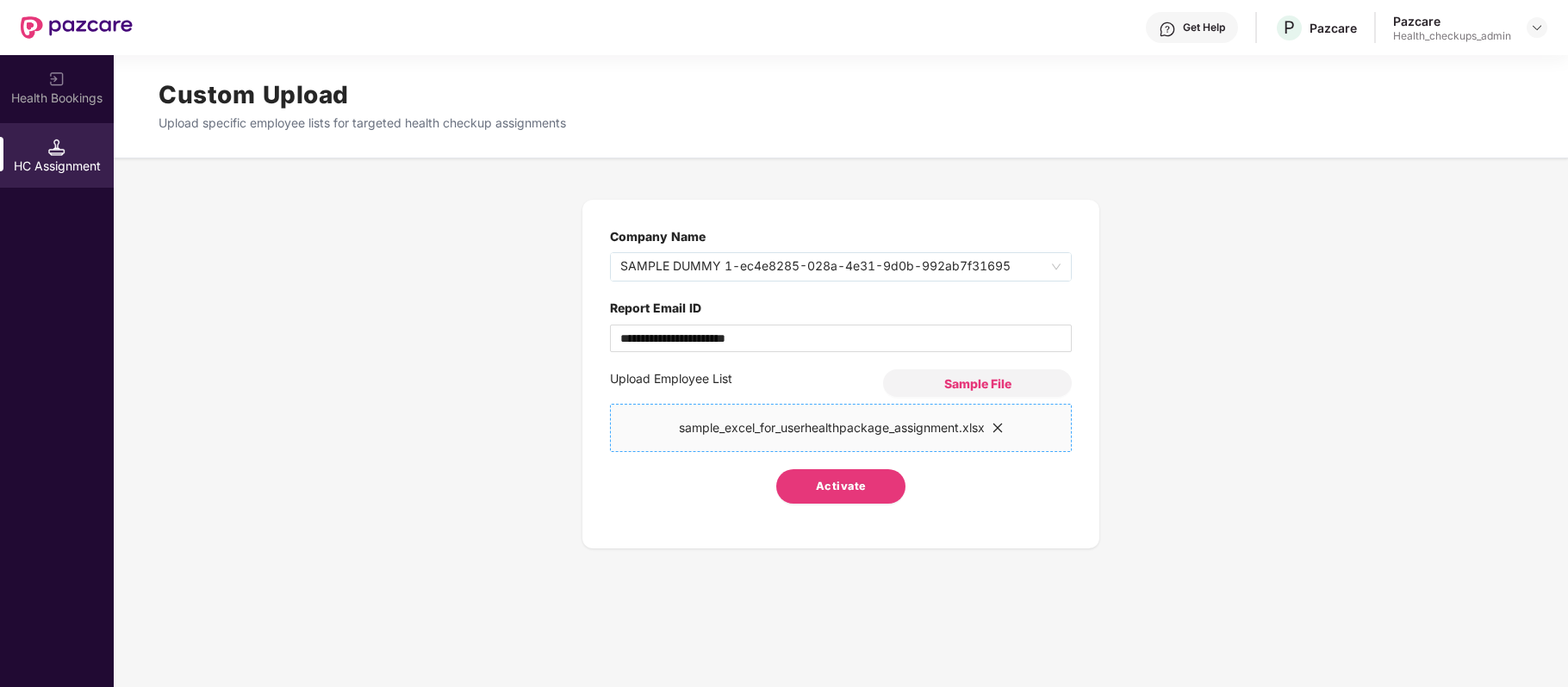
click at [855, 473] on button "Activate" at bounding box center [840, 486] width 129 height 34
